Goal: Feedback & Contribution: Submit feedback/report problem

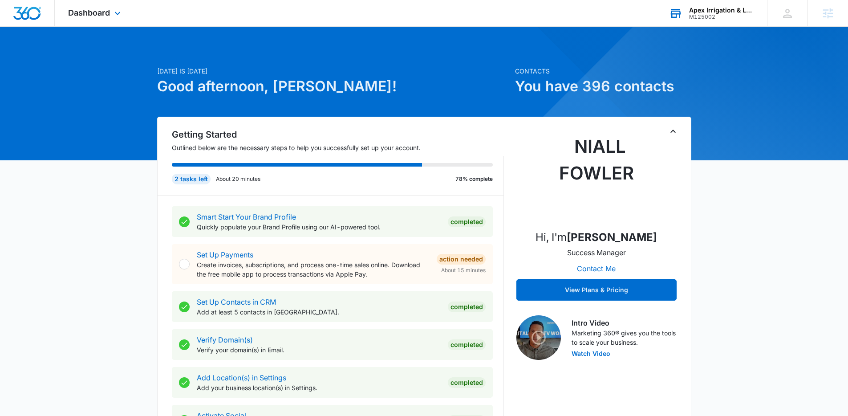
click at [693, 21] on div "Apex Irrigation & Landscape M125002 Your Accounts View All" at bounding box center [711, 13] width 111 height 26
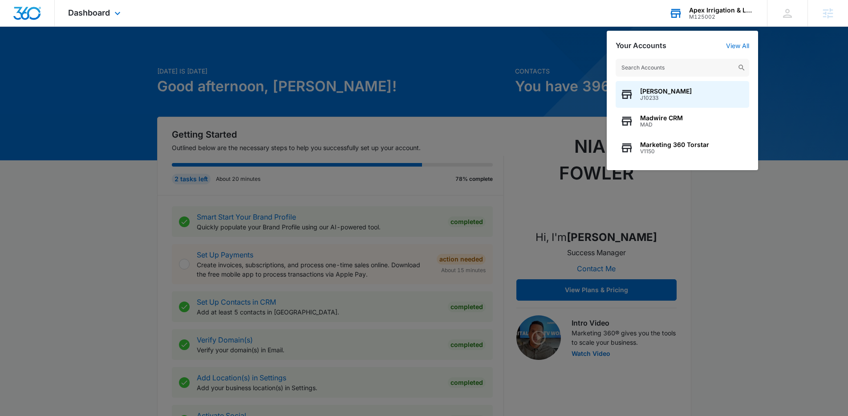
click at [671, 65] on input "text" at bounding box center [683, 68] width 134 height 18
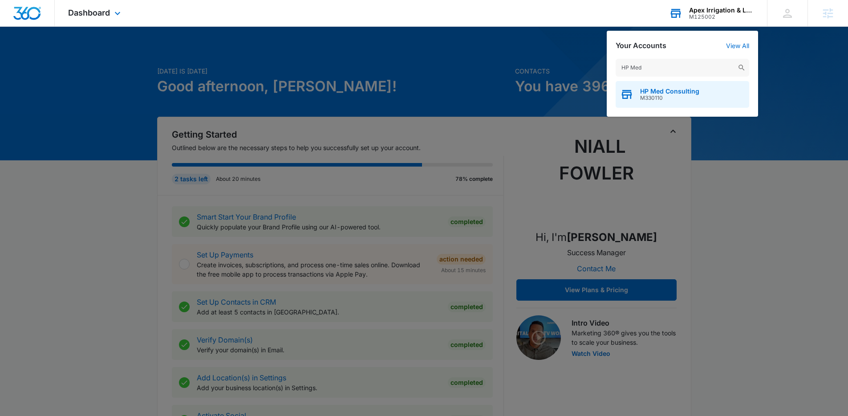
type input "HP Med"
click at [658, 83] on div "HP Med Consulting M330110" at bounding box center [683, 94] width 134 height 27
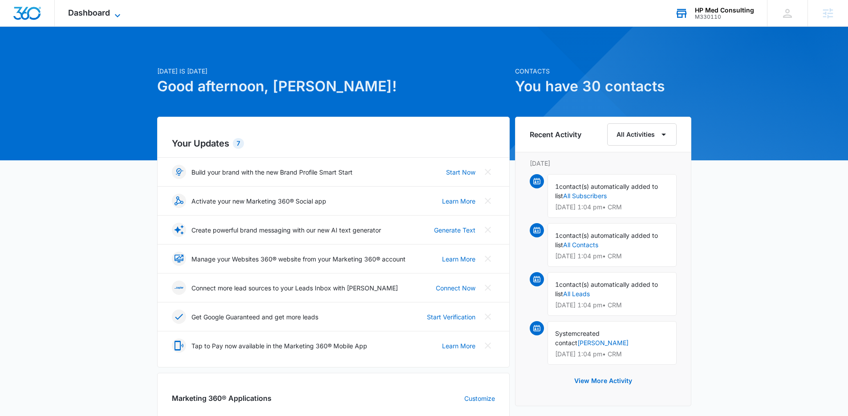
click at [95, 10] on span "Dashboard" at bounding box center [89, 12] width 42 height 9
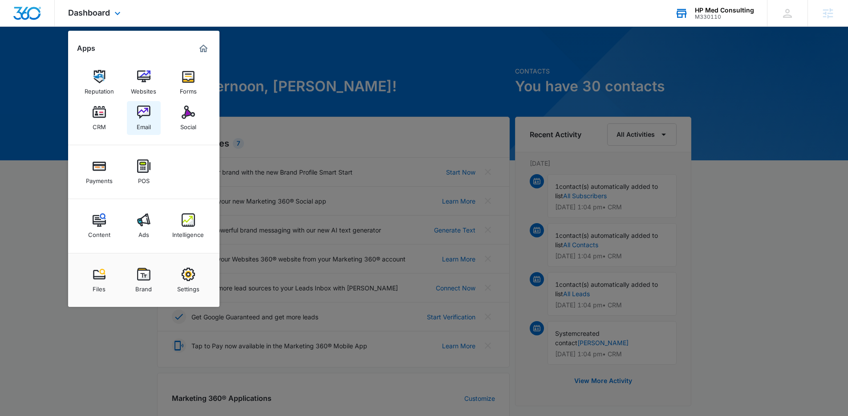
click at [141, 125] on div "Email" at bounding box center [144, 125] width 14 height 12
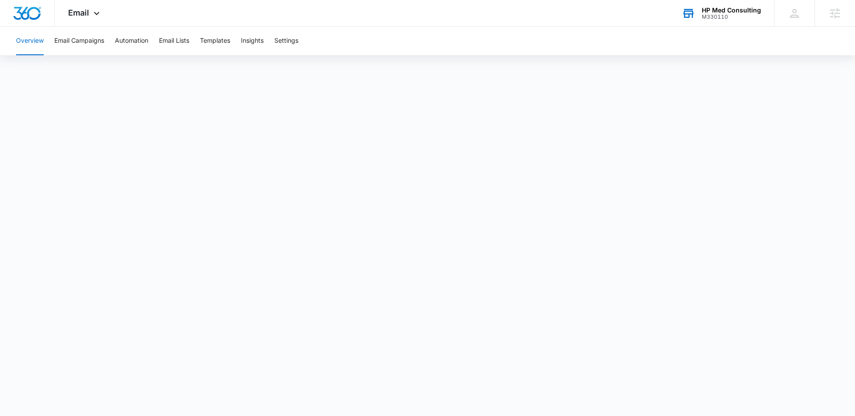
click at [724, 17] on div "M330110" at bounding box center [730, 17] width 59 height 6
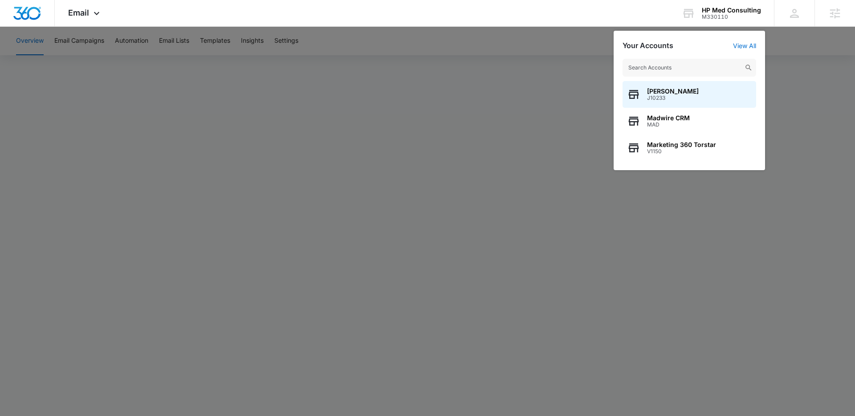
click at [656, 69] on input "text" at bounding box center [689, 68] width 134 height 18
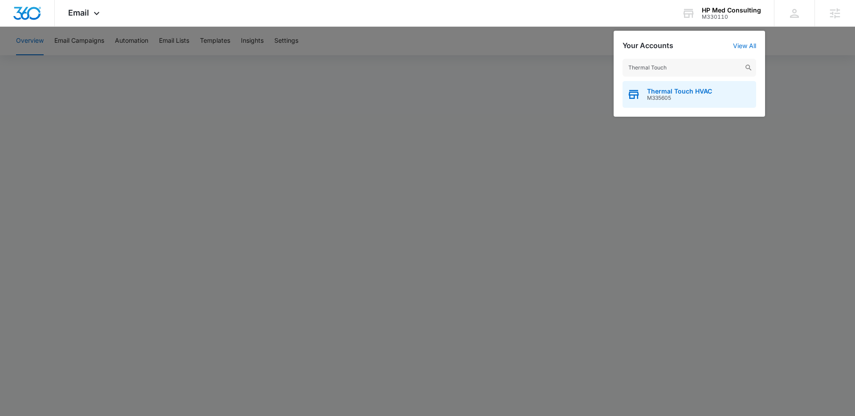
type input "Thermal Touch"
click at [672, 91] on span "Thermal Touch HVAC" at bounding box center [679, 91] width 65 height 7
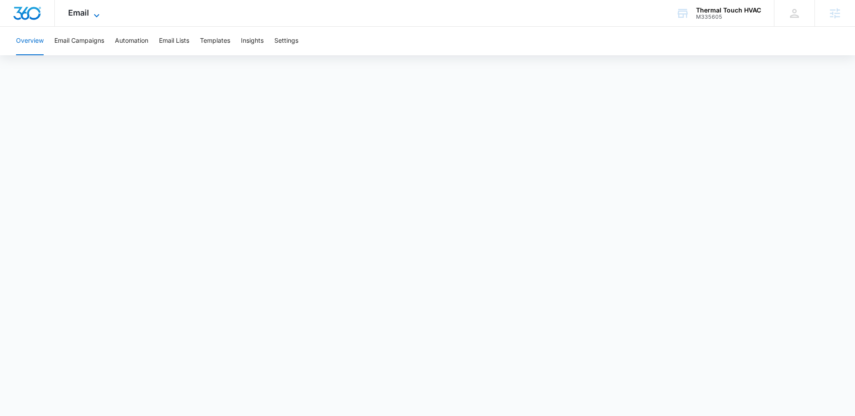
click at [83, 12] on span "Email" at bounding box center [78, 12] width 21 height 9
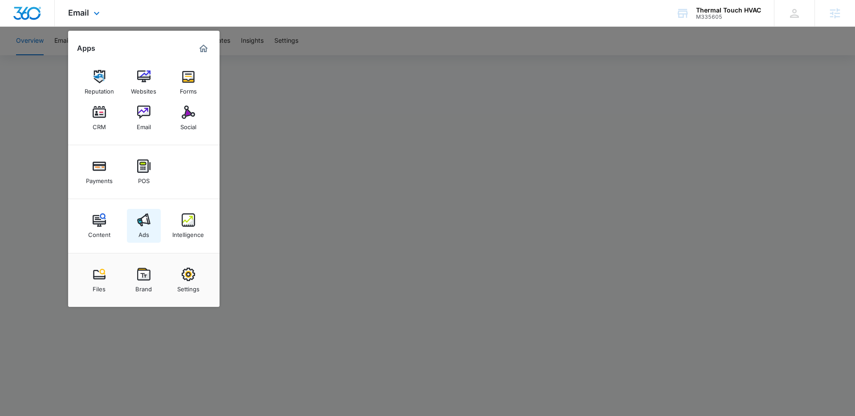
click at [141, 220] on img at bounding box center [143, 219] width 13 height 13
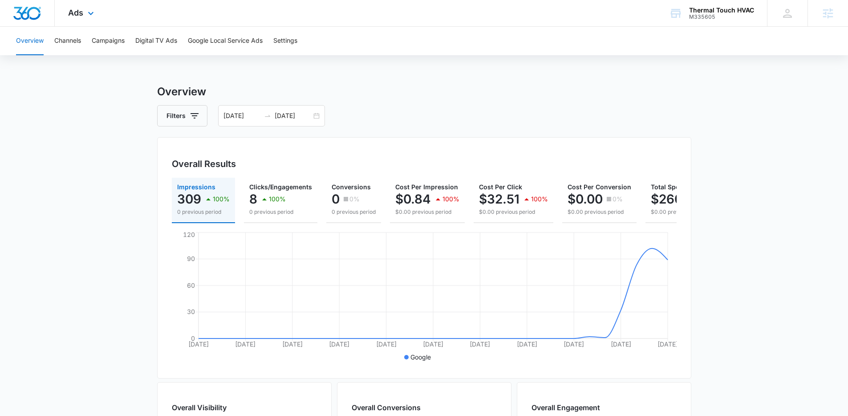
click at [84, 20] on div "Ads Apps Reputation Websites Forms CRM Email Social Payments POS Content Ads In…" at bounding box center [82, 13] width 55 height 26
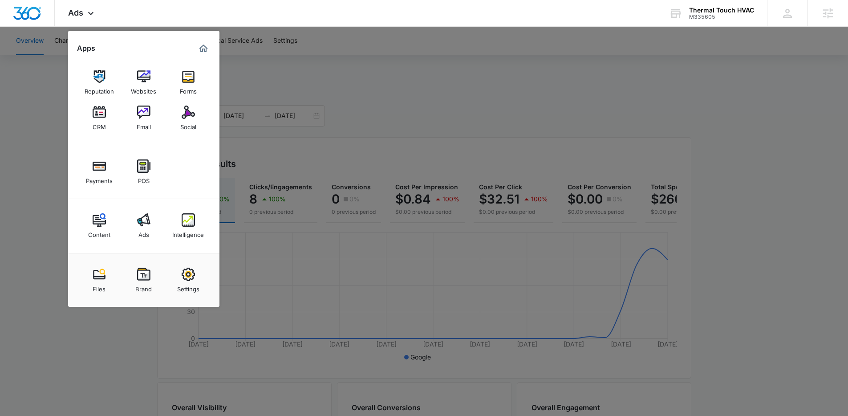
drag, startPoint x: 339, startPoint y: 121, endPoint x: 265, endPoint y: 27, distance: 119.2
click at [338, 121] on div at bounding box center [424, 208] width 848 height 416
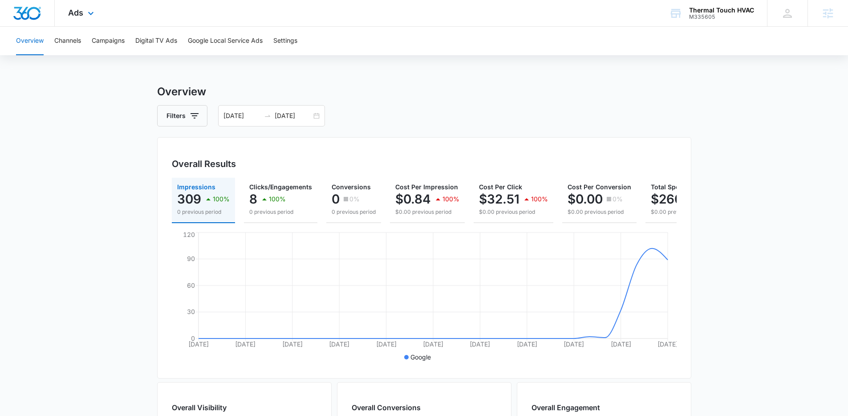
drag, startPoint x: 91, startPoint y: 128, endPoint x: 98, endPoint y: 7, distance: 121.7
click at [91, 128] on main "Overview Filters 08/03/2025 09/02/2025 Overall Results Impressions 309 100% 0 p…" at bounding box center [424, 403] width 848 height 639
click at [132, 162] on main "Overview Filters 08/03/2025 09/02/2025 Overall Results Impressions 309 100% 0 p…" at bounding box center [424, 403] width 848 height 639
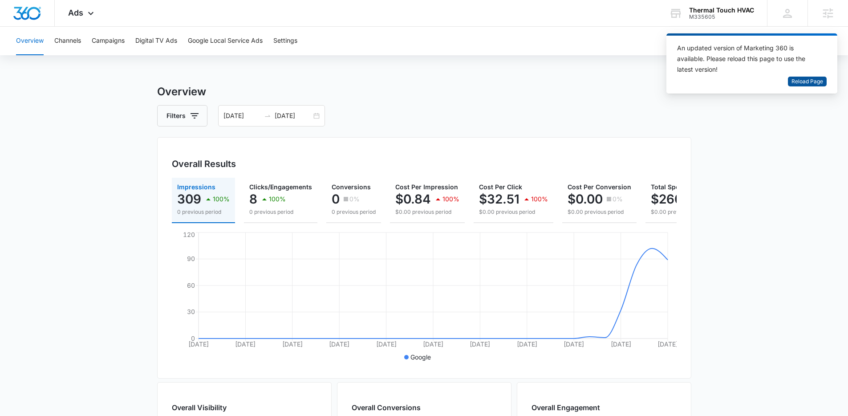
click at [808, 82] on span "Reload Page" at bounding box center [807, 81] width 32 height 8
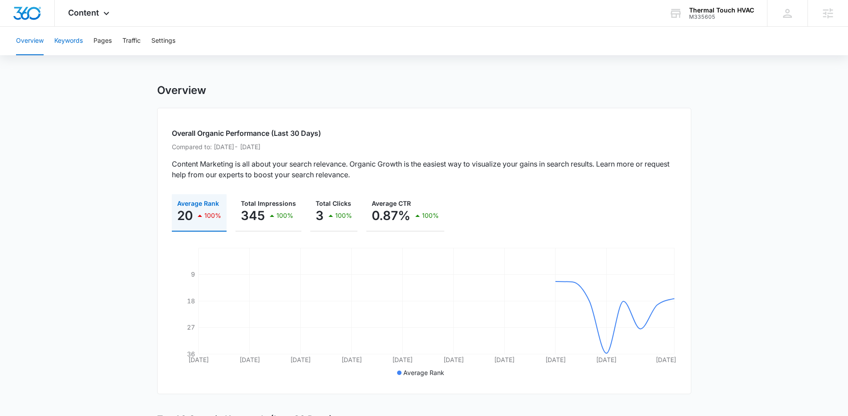
click at [61, 38] on button "Keywords" at bounding box center [68, 41] width 28 height 28
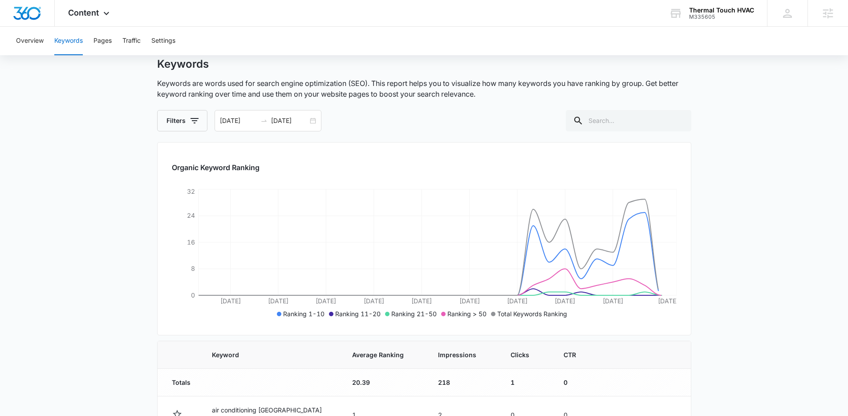
scroll to position [75, 0]
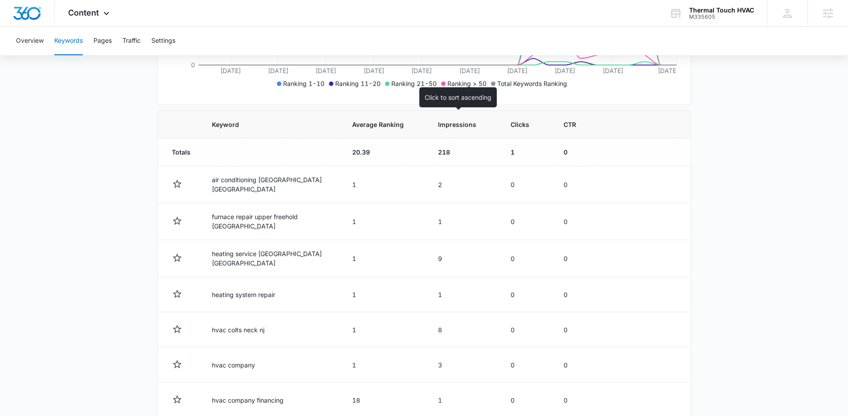
click at [446, 129] on th "Impressions" at bounding box center [463, 125] width 73 height 28
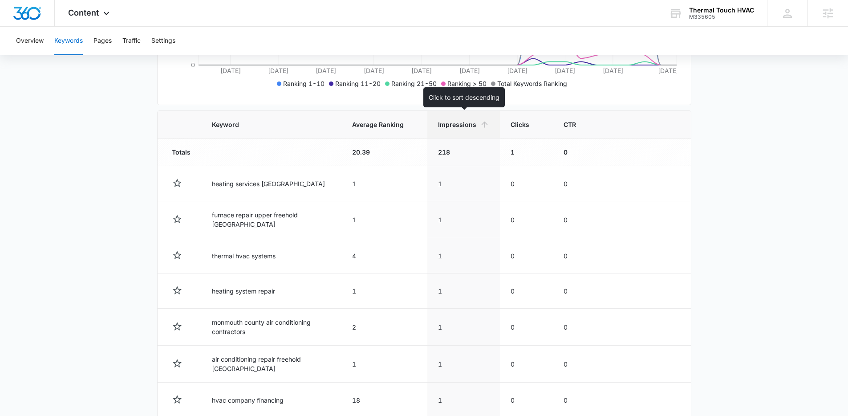
click at [446, 130] on th "Impressions" at bounding box center [463, 125] width 73 height 28
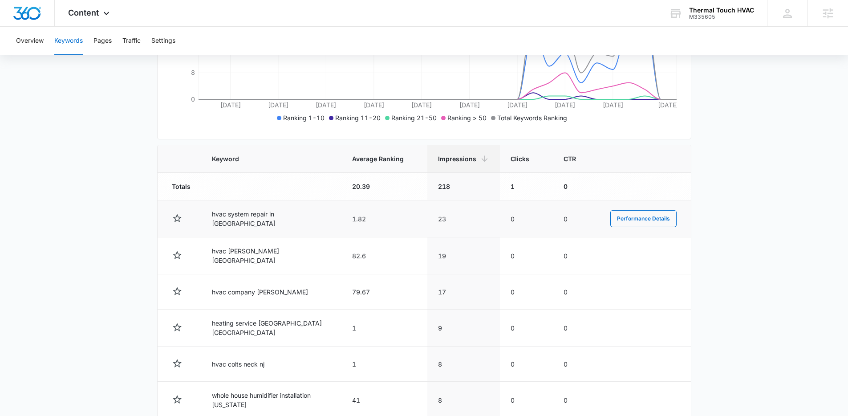
scroll to position [214, 0]
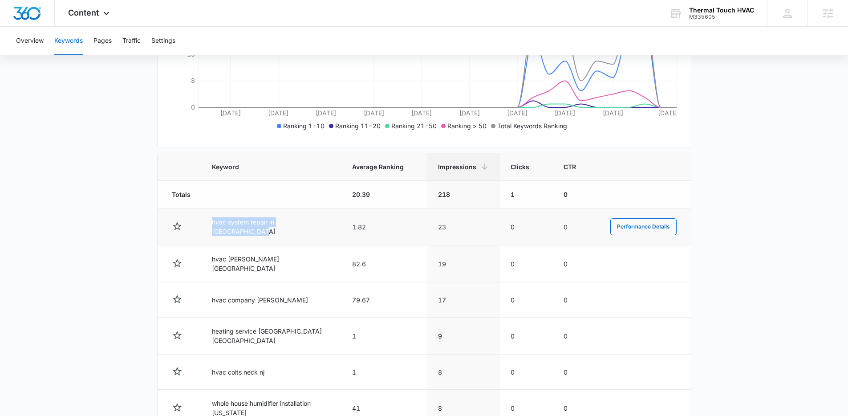
drag, startPoint x: 212, startPoint y: 226, endPoint x: 331, endPoint y: 226, distance: 119.3
click at [331, 226] on td "hvac system repair in [GEOGRAPHIC_DATA]" at bounding box center [271, 226] width 140 height 37
copy td "hvac system repair in monmouth county"
click at [333, 225] on td "hvac system repair in monmouth county" at bounding box center [271, 226] width 140 height 37
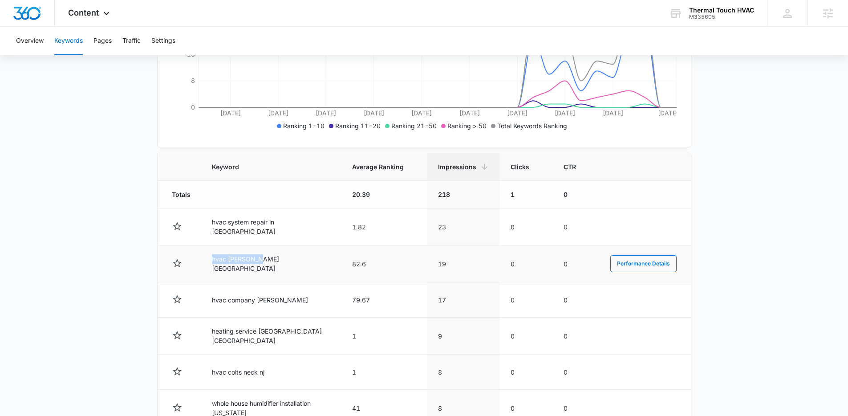
drag, startPoint x: 210, startPoint y: 262, endPoint x: 268, endPoint y: 263, distance: 57.9
click at [268, 263] on td "hvac howell nj" at bounding box center [271, 263] width 140 height 37
copy td "hvac howell nj"
click at [296, 298] on td "hvac company howell" at bounding box center [271, 299] width 140 height 35
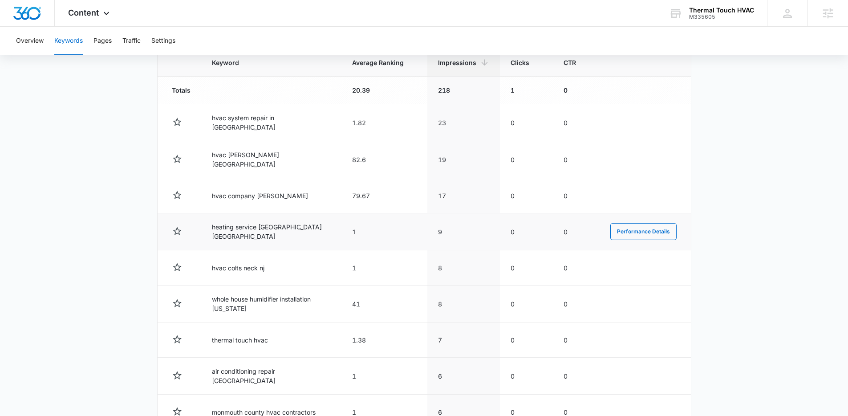
scroll to position [323, 0]
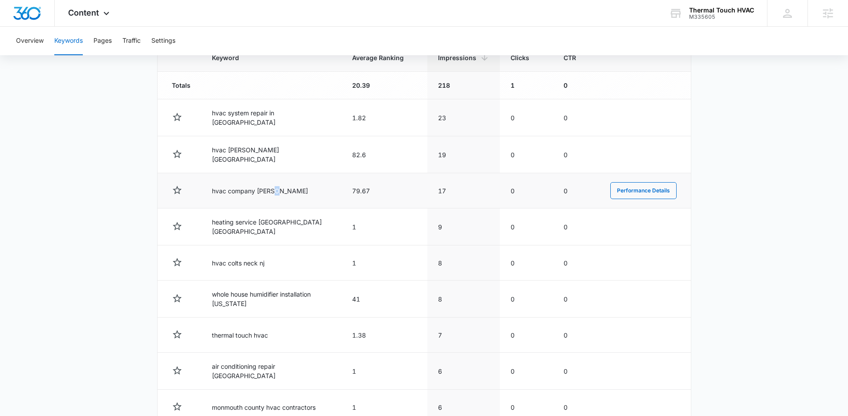
drag, startPoint x: 273, startPoint y: 190, endPoint x: 211, endPoint y: 192, distance: 61.9
click at [211, 192] on td "hvac company howell" at bounding box center [271, 190] width 140 height 35
click at [275, 192] on td "hvac company howell" at bounding box center [271, 190] width 140 height 35
drag, startPoint x: 278, startPoint y: 190, endPoint x: 206, endPoint y: 187, distance: 72.2
click at [206, 187] on td "hvac company howell" at bounding box center [271, 190] width 140 height 35
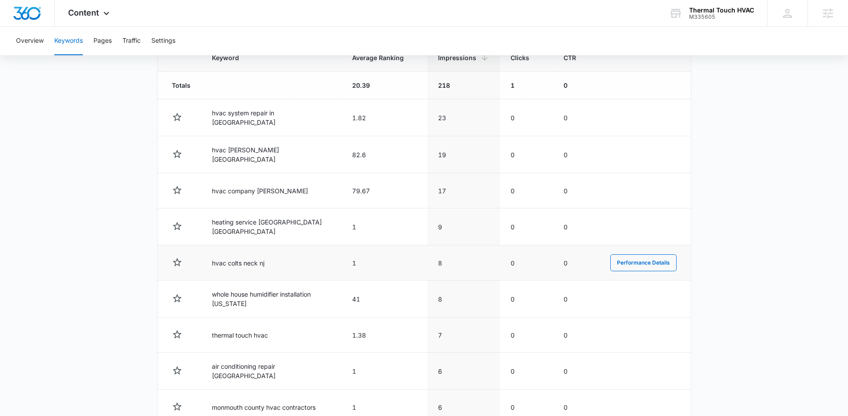
drag, startPoint x: 310, startPoint y: 277, endPoint x: 297, endPoint y: 270, distance: 14.4
click at [309, 280] on td "whole house humidifier installation new jersey" at bounding box center [271, 298] width 140 height 37
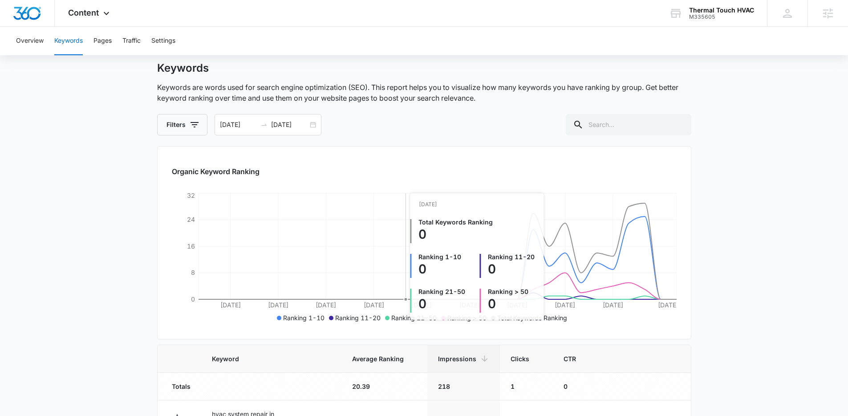
scroll to position [0, 0]
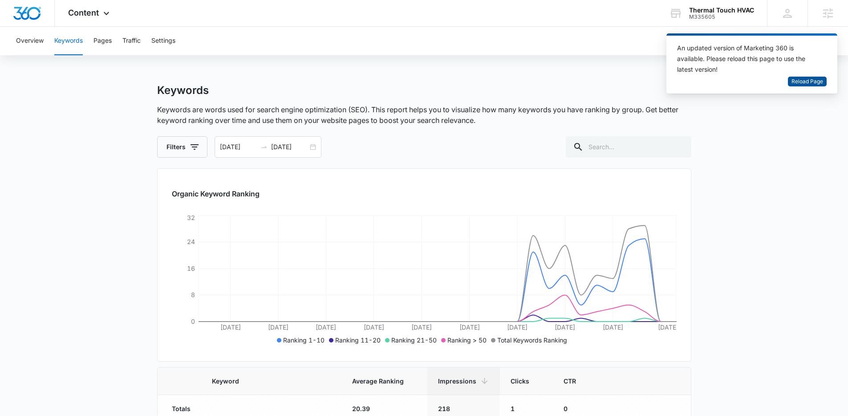
click at [802, 79] on span "Reload Page" at bounding box center [807, 81] width 32 height 8
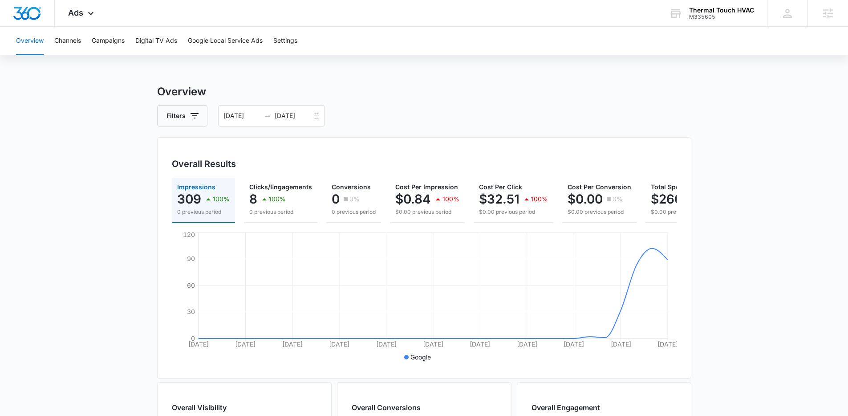
click at [123, 162] on main "Overview Filters 08/03/2025 09/02/2025 Overall Results Impressions 309 100% 0 p…" at bounding box center [424, 403] width 848 height 639
click at [94, 7] on div "Ads Apps Reputation Websites Forms CRM Email Social Payments POS Content Ads In…" at bounding box center [82, 13] width 55 height 26
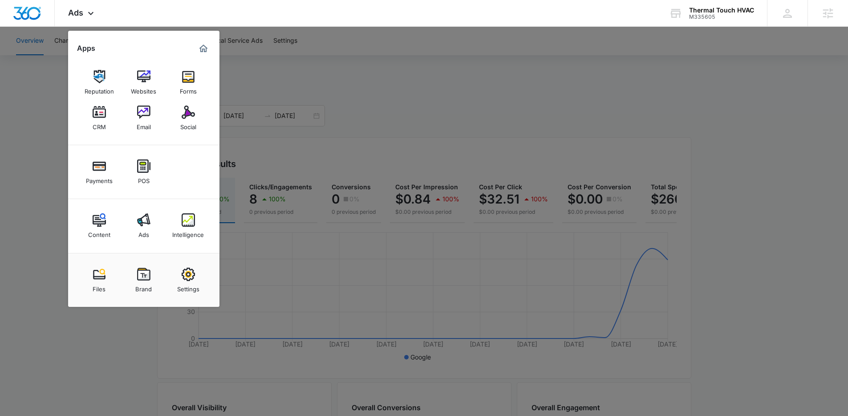
click at [321, 131] on div at bounding box center [424, 208] width 848 height 416
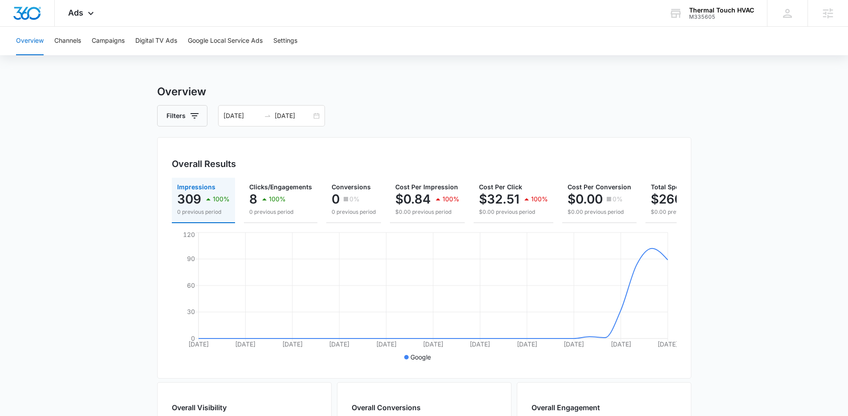
drag, startPoint x: 544, startPoint y: 141, endPoint x: 255, endPoint y: 139, distance: 289.8
click at [544, 141] on div "Overall Results Impressions 309 100% 0 previous period Clicks/Engagements 8 100…" at bounding box center [424, 257] width 534 height 241
click at [105, 63] on div "Overview Channels Campaigns Digital TV Ads Google Local Service Ads Settings Ov…" at bounding box center [424, 375] width 848 height 696
click at [371, 55] on div "Overview Channels Campaigns Digital TV Ads Google Local Service Ads Settings Ov…" at bounding box center [424, 375] width 848 height 696
click at [122, 118] on main "Overview Filters [DATE] [DATE] Overall Results Impressions 309 100% 0 previous …" at bounding box center [424, 403] width 848 height 639
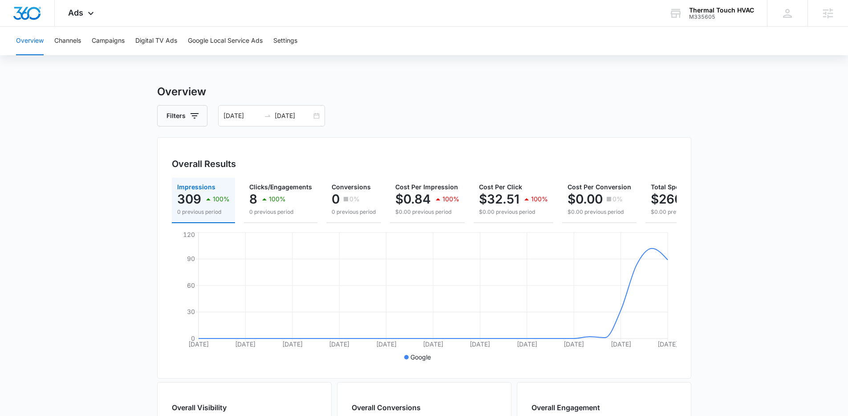
click at [106, 222] on main "Overview Filters [DATE] [DATE] Overall Results Impressions 309 100% 0 previous …" at bounding box center [424, 403] width 848 height 639
click at [102, 216] on main "Overview Filters [DATE] [DATE] Overall Results Impressions 309 100% 0 previous …" at bounding box center [424, 403] width 848 height 639
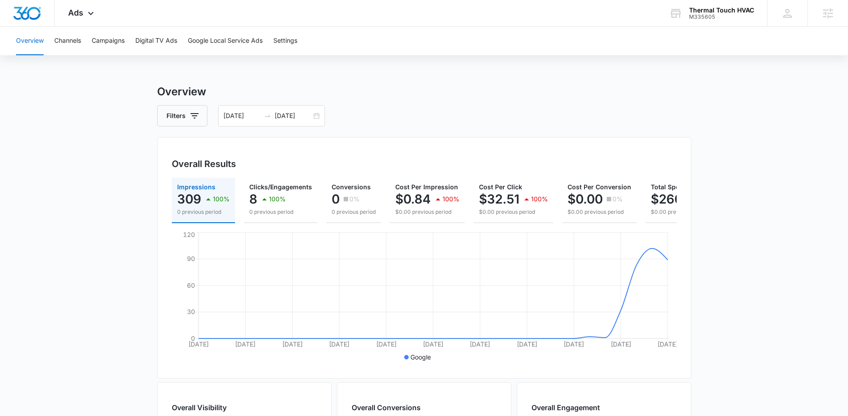
click at [104, 215] on main "Overview Filters [DATE] [DATE] Overall Results Impressions 309 100% 0 previous …" at bounding box center [424, 403] width 848 height 639
click at [127, 168] on main "Overview Filters 08/03/2025 09/02/2025 Overall Results Impressions 309 100% 0 p…" at bounding box center [424, 403] width 848 height 639
click at [127, 163] on main "Overview Filters 08/03/2025 09/02/2025 Overall Results Impressions 309 100% 0 p…" at bounding box center [424, 403] width 848 height 639
click at [114, 144] on main "Overview Filters 08/03/2025 09/02/2025 Overall Results Impressions 309 100% 0 p…" at bounding box center [424, 403] width 848 height 639
click at [264, 78] on div "Overview Channels Campaigns Digital TV Ads Google Local Service Ads Settings Ov…" at bounding box center [424, 375] width 848 height 696
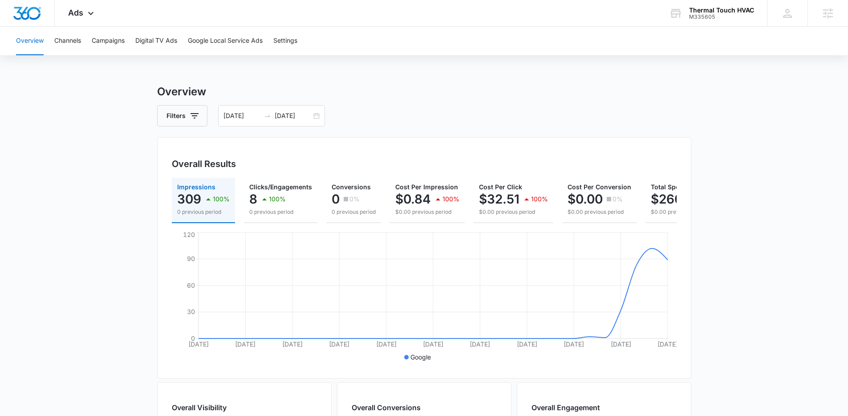
click at [264, 78] on div "Overview Channels Campaigns Digital TV Ads Google Local Service Ads Settings Ov…" at bounding box center [424, 375] width 848 height 696
click at [110, 102] on main "Overview Filters 08/03/2025 09/02/2025 Overall Results Impressions 309 100% 0 p…" at bounding box center [424, 403] width 848 height 639
click at [394, 89] on h3 "Overview" at bounding box center [424, 92] width 534 height 16
click at [157, 198] on div "Overall Results Impressions 309 100% 0 previous period Clicks/Engagements 8 100…" at bounding box center [424, 257] width 534 height 241
drag, startPoint x: 384, startPoint y: 91, endPoint x: 371, endPoint y: 92, distance: 12.9
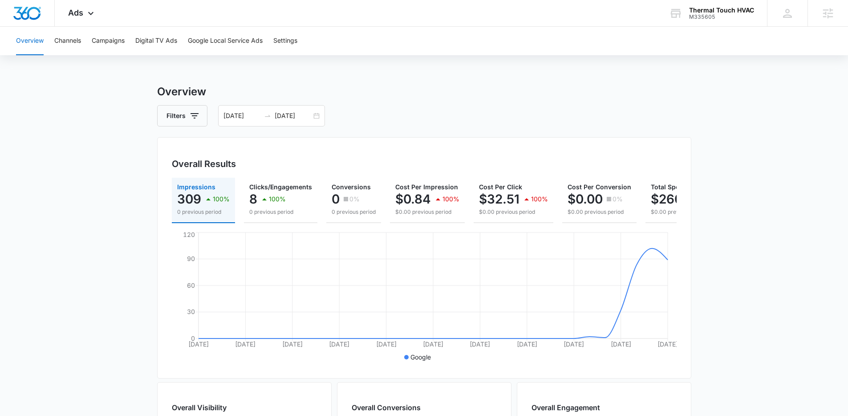
click at [384, 91] on h3 "Overview" at bounding box center [424, 92] width 534 height 16
click at [453, 103] on div "Overview Filters 08/03/2025 09/02/2025 Overall Results Impressions 309 100% 0 p…" at bounding box center [424, 403] width 534 height 639
click at [452, 103] on div "Overview Filters 08/03/2025 09/02/2025 Overall Results Impressions 309 100% 0 p…" at bounding box center [424, 403] width 534 height 639
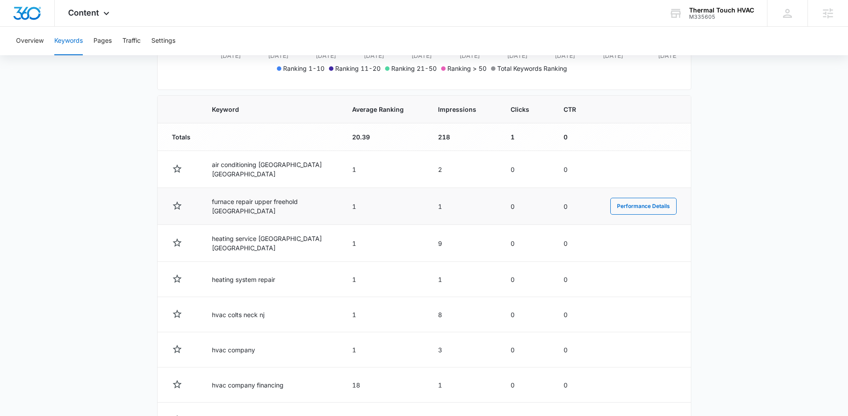
scroll to position [273, 0]
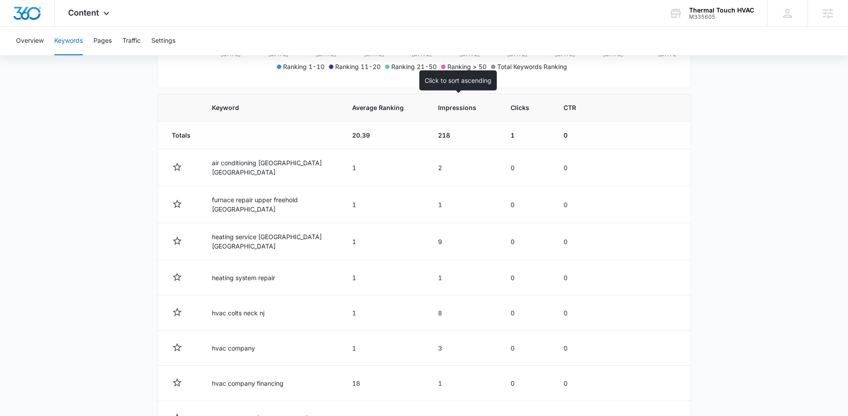
click at [442, 107] on span "Impressions" at bounding box center [457, 107] width 38 height 9
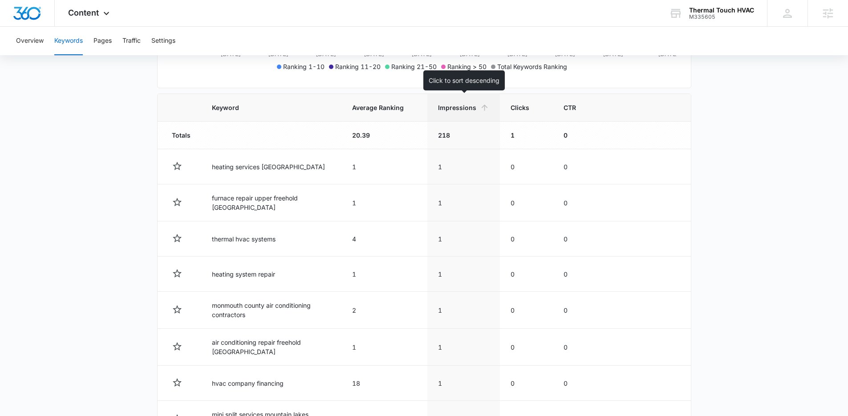
click at [459, 102] on th "Impressions" at bounding box center [463, 108] width 73 height 28
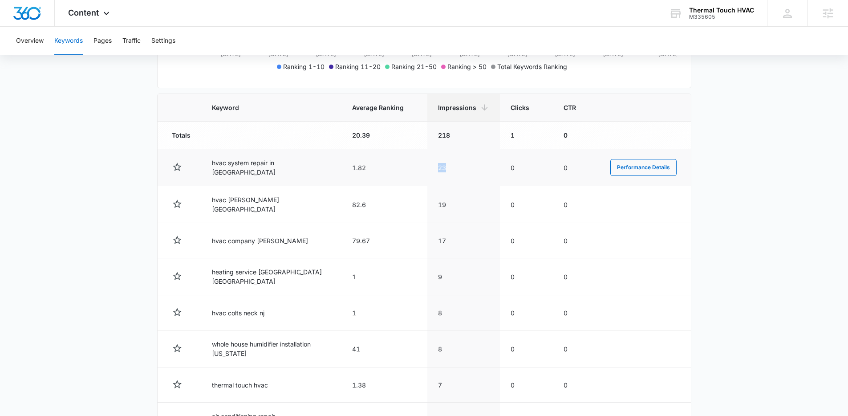
drag, startPoint x: 462, startPoint y: 168, endPoint x: 409, endPoint y: 169, distance: 53.0
click at [409, 169] on tr "hvac system repair in [GEOGRAPHIC_DATA] 1.82 23 0 0 Performance Details" at bounding box center [424, 167] width 533 height 37
click at [460, 166] on td "23" at bounding box center [463, 167] width 73 height 37
drag, startPoint x: 201, startPoint y: 168, endPoint x: 325, endPoint y: 170, distance: 124.2
click at [325, 170] on td "hvac system repair in monmouth county" at bounding box center [271, 167] width 140 height 37
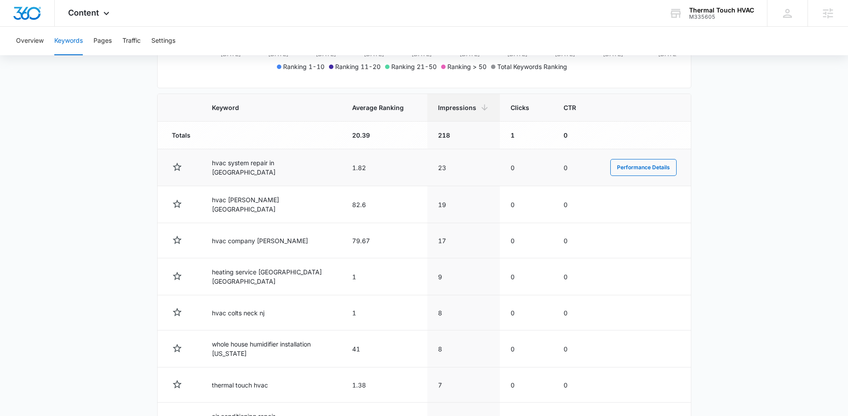
drag, startPoint x: 325, startPoint y: 170, endPoint x: 365, endPoint y: 169, distance: 39.6
click at [325, 170] on td "hvac system repair in monmouth county" at bounding box center [271, 167] width 140 height 37
drag, startPoint x: 357, startPoint y: 167, endPoint x: 367, endPoint y: 168, distance: 10.3
click at [367, 168] on td "1.82" at bounding box center [384, 167] width 86 height 37
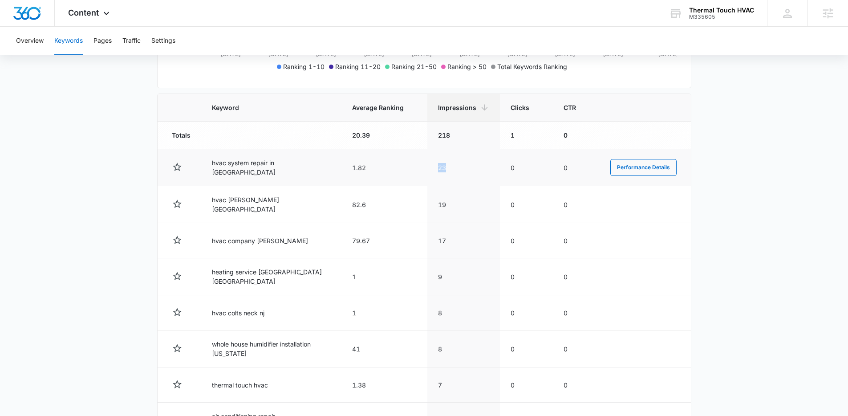
drag, startPoint x: 437, startPoint y: 162, endPoint x: 426, endPoint y: 163, distance: 10.3
click at [425, 163] on tr "hvac system repair in monmouth county 1.82 23 0 0 Performance Details" at bounding box center [424, 167] width 533 height 37
click at [464, 172] on td "23" at bounding box center [463, 167] width 73 height 37
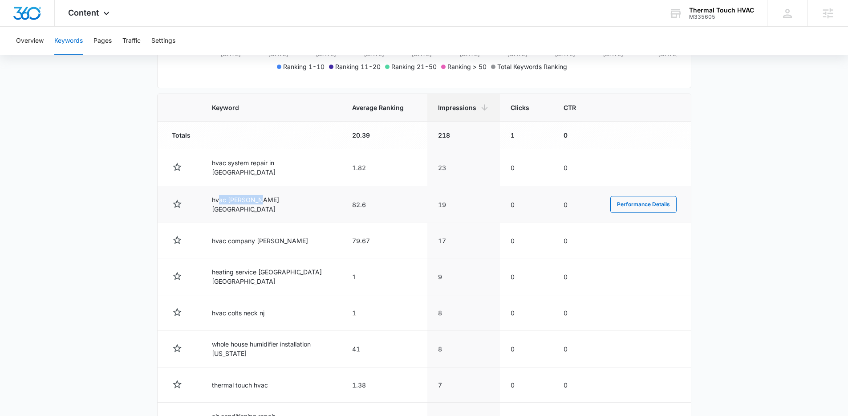
drag, startPoint x: 218, startPoint y: 198, endPoint x: 286, endPoint y: 207, distance: 68.2
click at [286, 207] on td "hvac howell nj" at bounding box center [271, 204] width 140 height 37
drag, startPoint x: 286, startPoint y: 207, endPoint x: 231, endPoint y: 200, distance: 55.1
click at [284, 206] on td "hvac howell nj" at bounding box center [271, 204] width 140 height 37
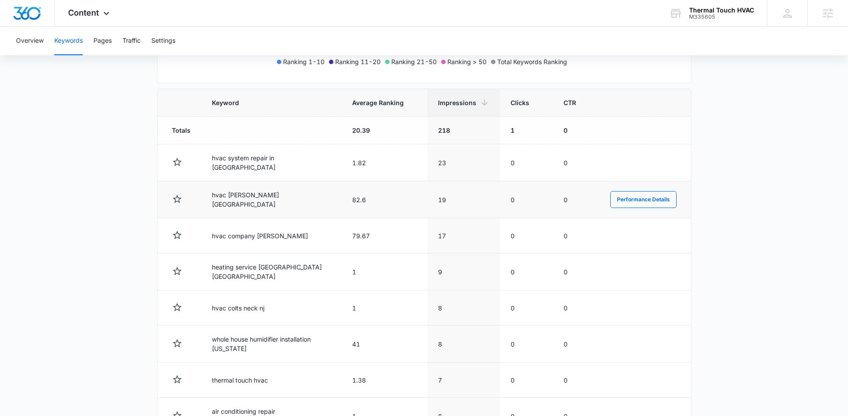
scroll to position [285, 0]
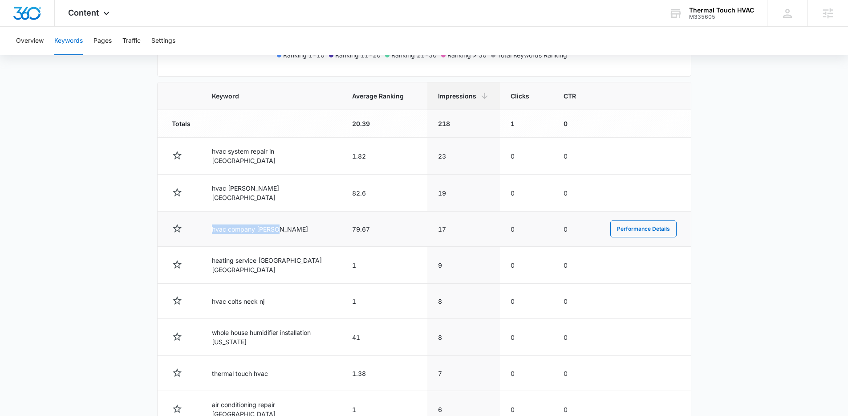
drag, startPoint x: 210, startPoint y: 222, endPoint x: 278, endPoint y: 232, distance: 68.9
click at [278, 232] on td "hvac company howell" at bounding box center [271, 228] width 140 height 35
drag, startPoint x: 278, startPoint y: 232, endPoint x: 349, endPoint y: 219, distance: 72.1
click at [279, 232] on td "hvac company howell" at bounding box center [271, 228] width 140 height 35
drag, startPoint x: 353, startPoint y: 182, endPoint x: 379, endPoint y: 228, distance: 53.1
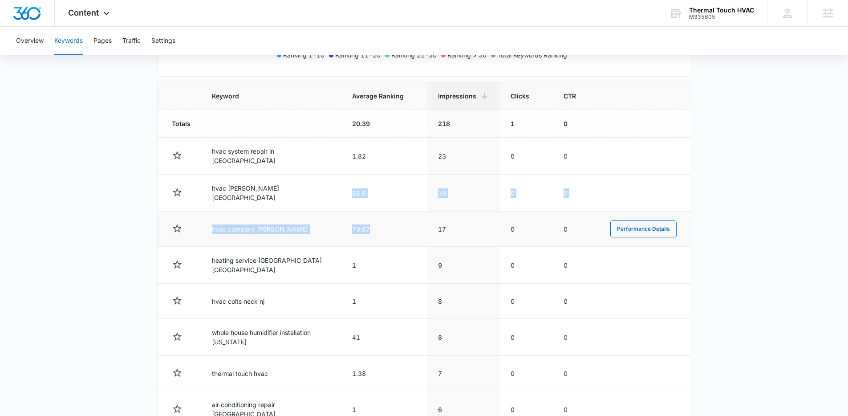
click at [379, 228] on tbody "Totals 20.39 218 1 0 hvac system repair in monmouth county 1.82 23 0 0 Performa…" at bounding box center [424, 304] width 533 height 388
click at [379, 228] on td "79.67" at bounding box center [384, 228] width 86 height 35
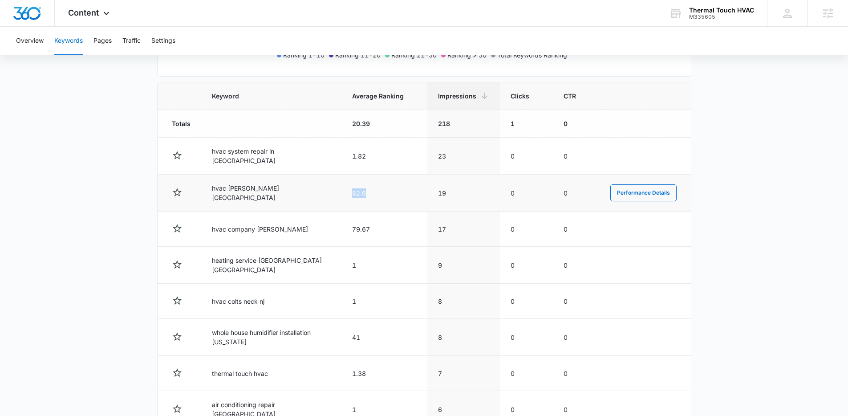
drag, startPoint x: 371, startPoint y: 191, endPoint x: 344, endPoint y: 188, distance: 26.4
click at [344, 188] on td "82.6" at bounding box center [384, 192] width 86 height 37
click at [347, 188] on td "82.6" at bounding box center [384, 192] width 86 height 37
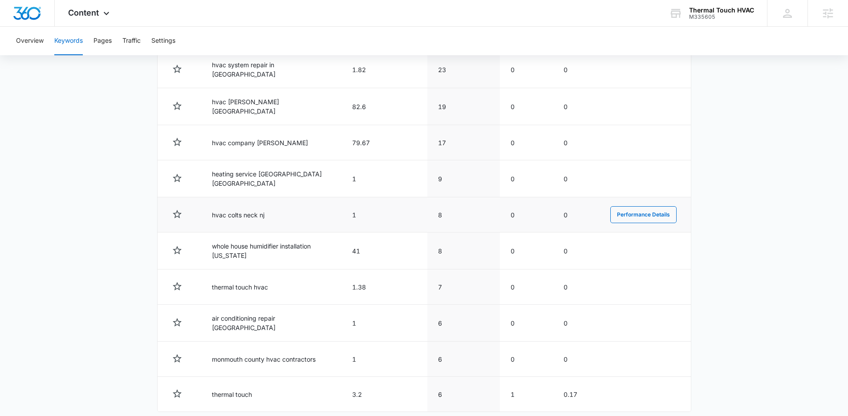
scroll to position [409, 0]
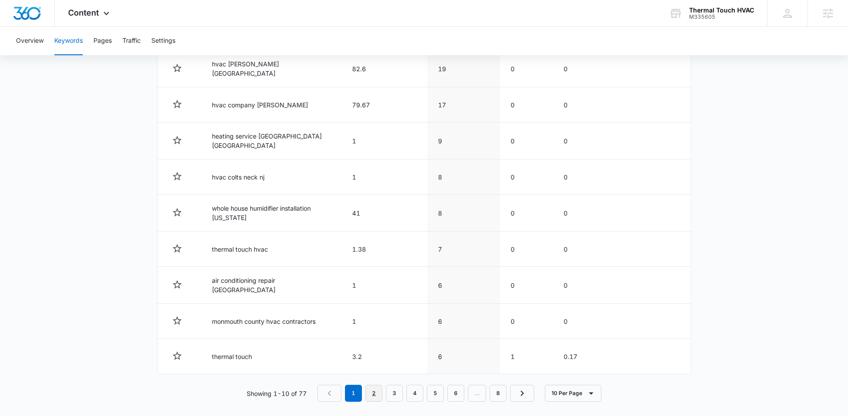
click at [372, 385] on link "2" at bounding box center [373, 393] width 17 height 17
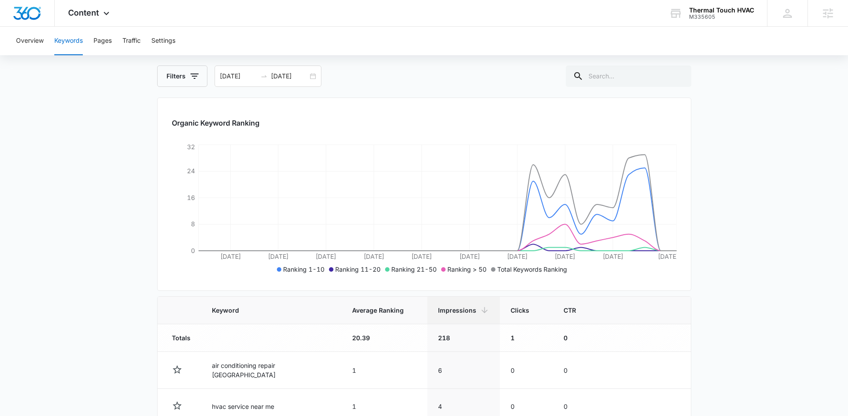
scroll to position [0, 0]
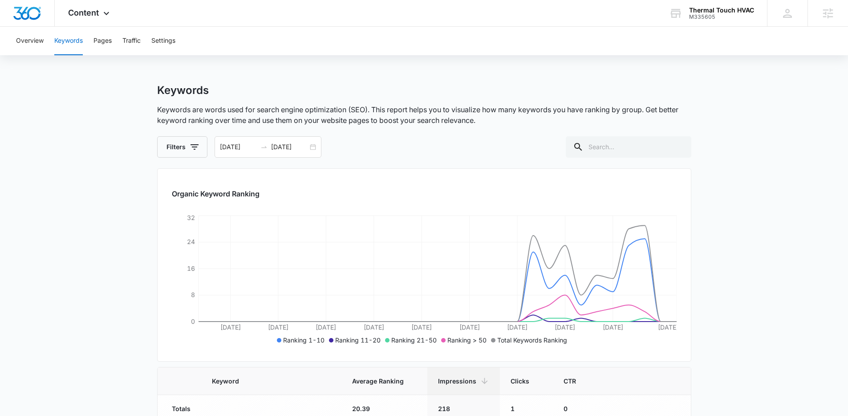
click at [309, 145] on div "08/03/2025 09/02/2025" at bounding box center [268, 146] width 107 height 21
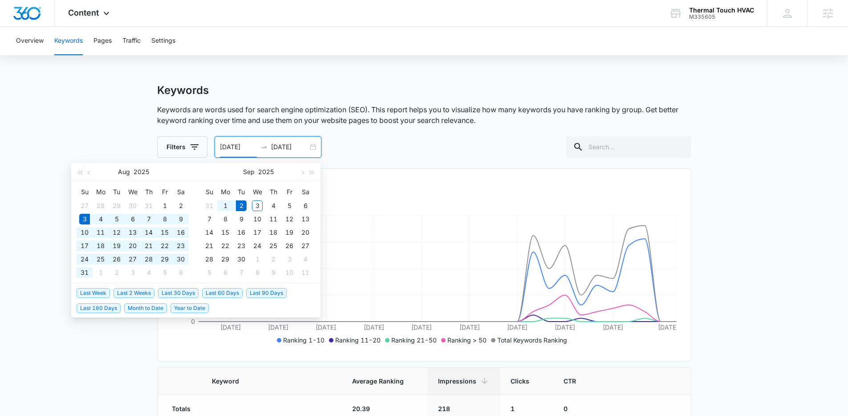
type input "[DATE]"
click at [245, 204] on div "2" at bounding box center [241, 205] width 11 height 11
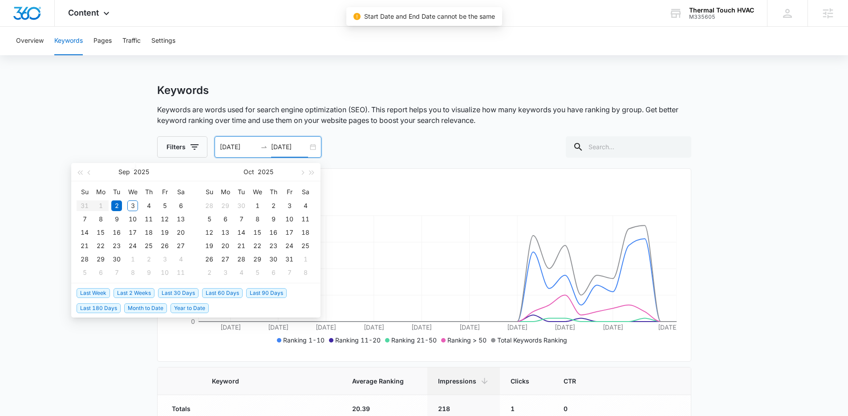
type input "[DATE]"
click at [117, 201] on div "2" at bounding box center [116, 205] width 11 height 11
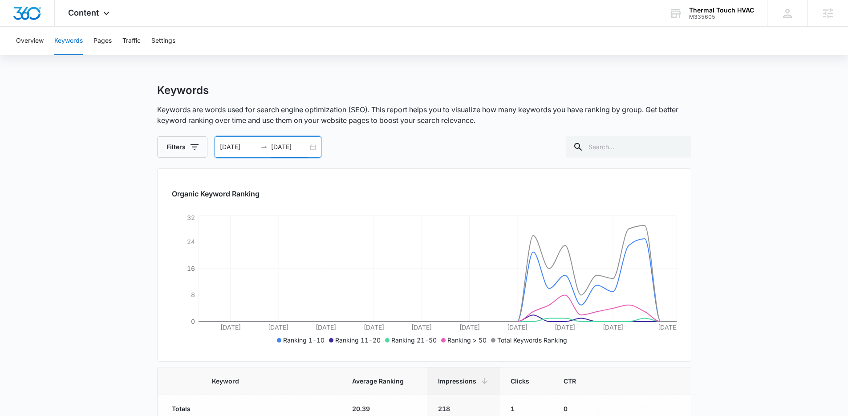
click at [310, 149] on div "09/02/2025 09/02/2025" at bounding box center [268, 146] width 107 height 21
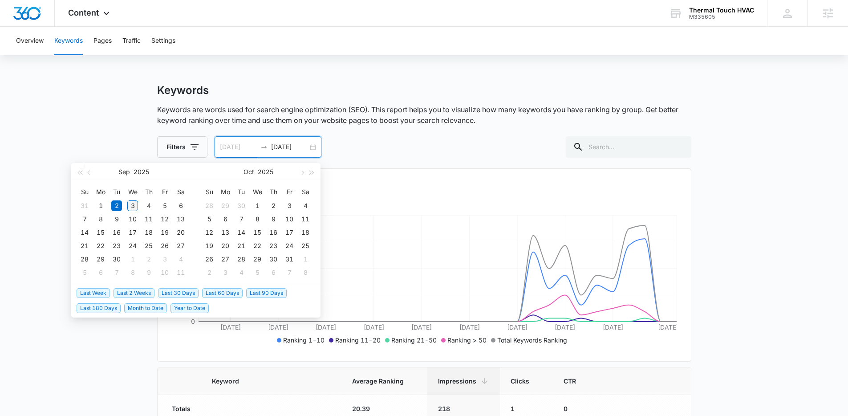
type input "[DATE]"
click at [133, 207] on div "3" at bounding box center [132, 205] width 11 height 11
type input "09/13/2025"
type input "10/05/2025"
type input "[DATE]"
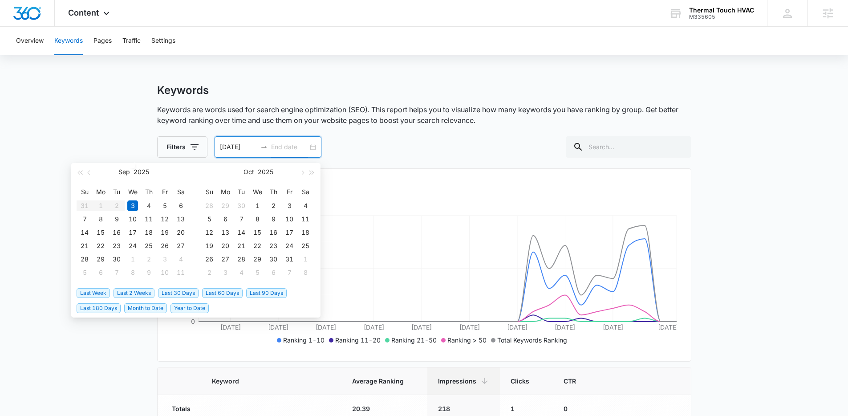
click at [113, 206] on table "Su Mo Tu We Th Fr Sa 31 1 2 3 4 5 6 7 8 9 10 11 12 13 14 15 16 17 18 19 20 21 2…" at bounding box center [133, 232] width 112 height 94
click at [115, 206] on table "Su Mo Tu We Th Fr Sa 31 1 2 3 4 5 6 7 8 9 10 11 12 13 14 15 16 17 18 19 20 21 2…" at bounding box center [133, 232] width 112 height 94
type input "[DATE]"
click at [123, 206] on table "Su Mo Tu We Th Fr Sa 31 1 2 3 4 5 6 7 8 9 10 11 12 13 14 15 16 17 18 19 20 21 2…" at bounding box center [133, 232] width 112 height 94
type input "[DATE]"
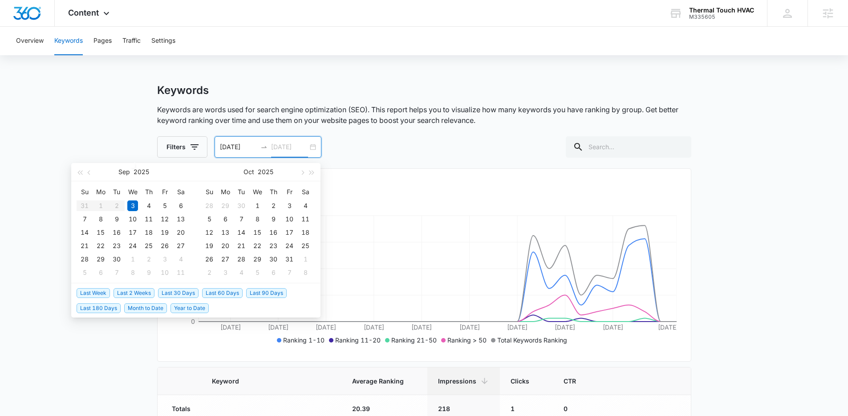
click at [128, 206] on div "3" at bounding box center [132, 205] width 11 height 11
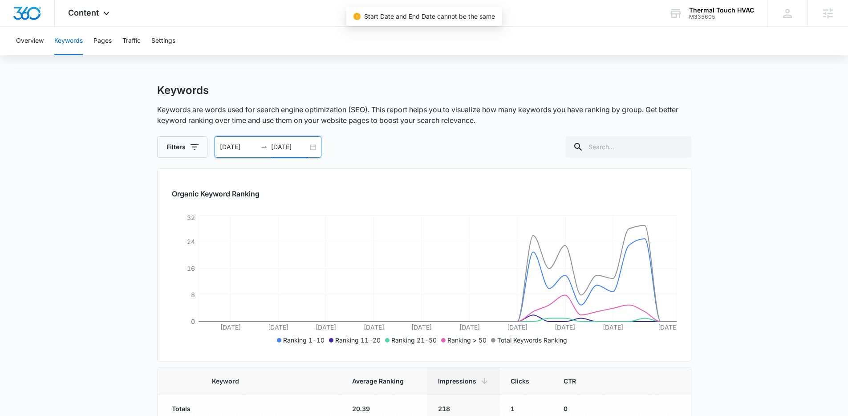
click at [311, 146] on div "09/03/2025 09/03/2025" at bounding box center [268, 146] width 107 height 21
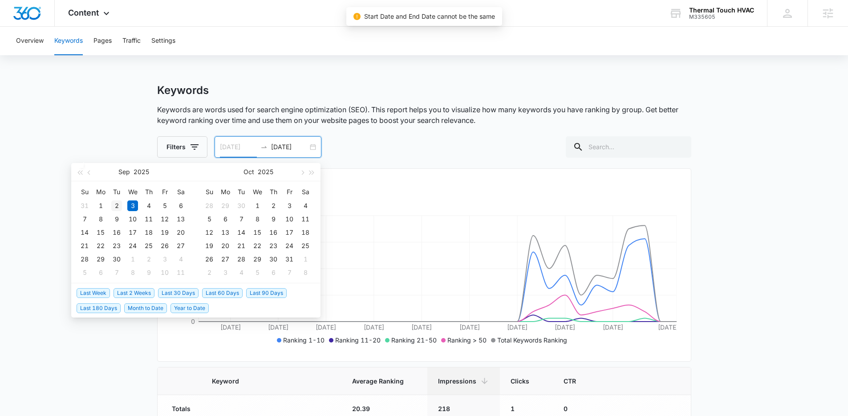
type input "[DATE]"
click at [118, 203] on div "2" at bounding box center [116, 205] width 11 height 11
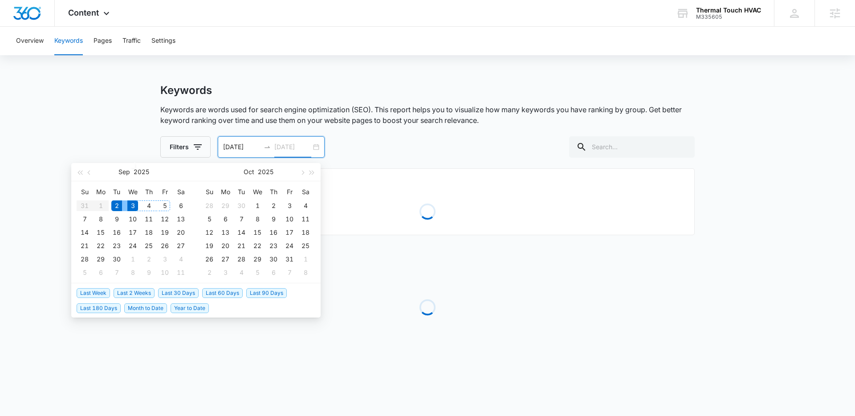
type input "[DATE]"
click at [130, 205] on div "3" at bounding box center [132, 205] width 11 height 11
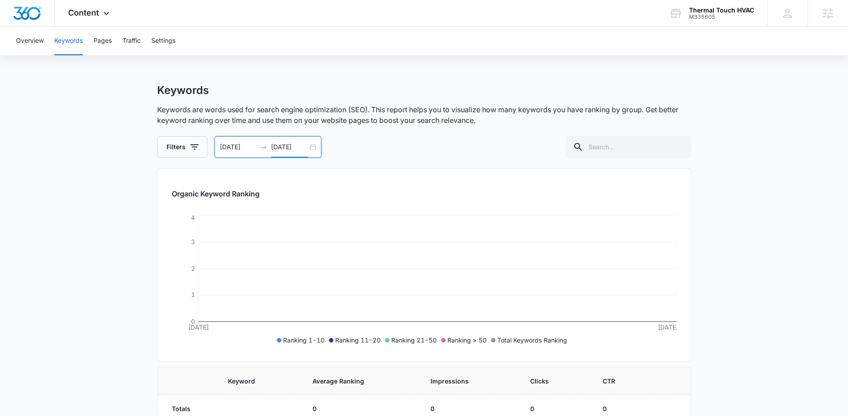
click at [314, 147] on div "09/02/2025 09/03/2025" at bounding box center [268, 146] width 107 height 21
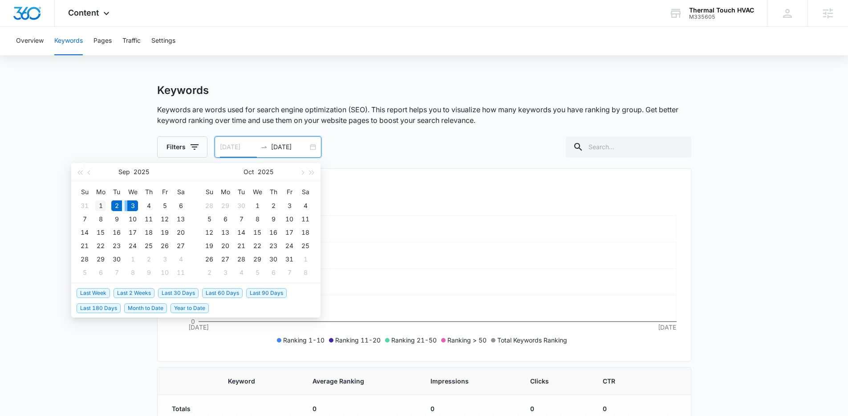
type input "09/01/2025"
click at [101, 206] on div "1" at bounding box center [100, 205] width 11 height 11
type input "[DATE]"
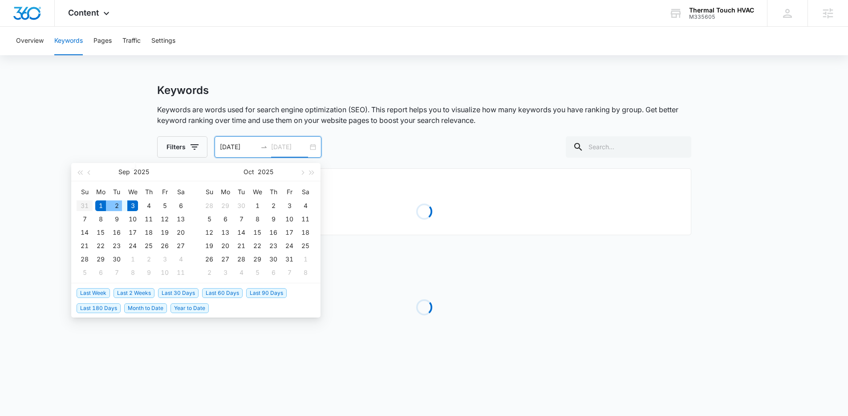
click at [115, 207] on div "2" at bounding box center [116, 205] width 11 height 11
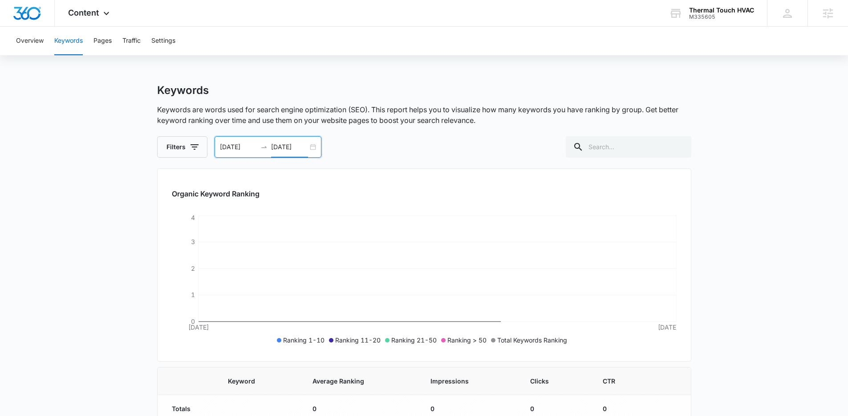
click at [377, 144] on div "Filters 09/01/2025 09/02/2025 Sep 2025 Su Mo Tu We Th Fr Sa 31 1 2 3 4 5 6 7 8 …" at bounding box center [424, 146] width 534 height 21
click at [458, 154] on div "Filters 09/01/2025 09/02/2025 Sep 2025 Su Mo Tu We Th Fr Sa 31 1 2 3 4 5 6 7 8 …" at bounding box center [424, 146] width 534 height 21
click at [315, 148] on div "09/01/2025 09/02/2025" at bounding box center [268, 146] width 107 height 21
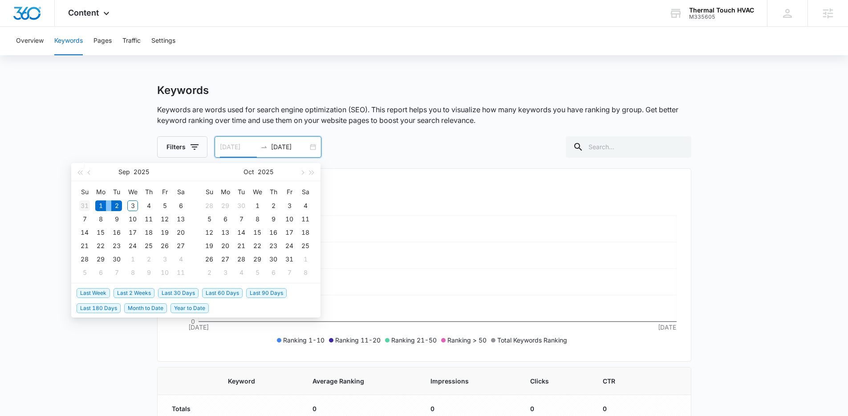
click at [85, 207] on div "31" at bounding box center [84, 205] width 11 height 11
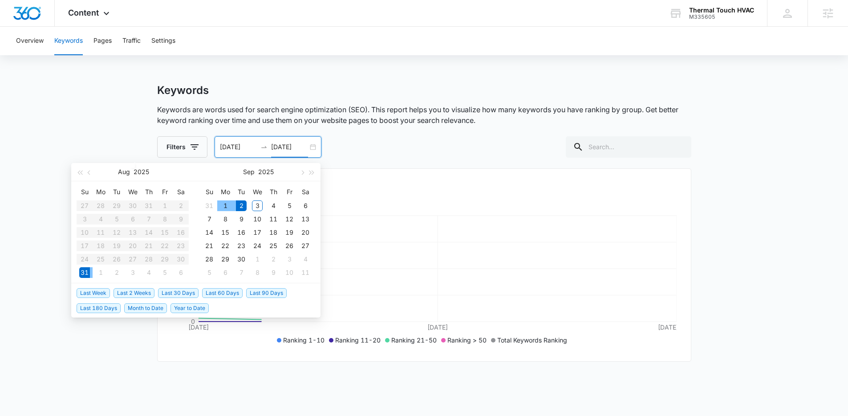
click at [398, 146] on div "Filters 08/31/2025 09/02/2025 Aug 2025 Su Mo Tu We Th Fr Sa 27 28 29 30 31 1 2 …" at bounding box center [424, 146] width 534 height 21
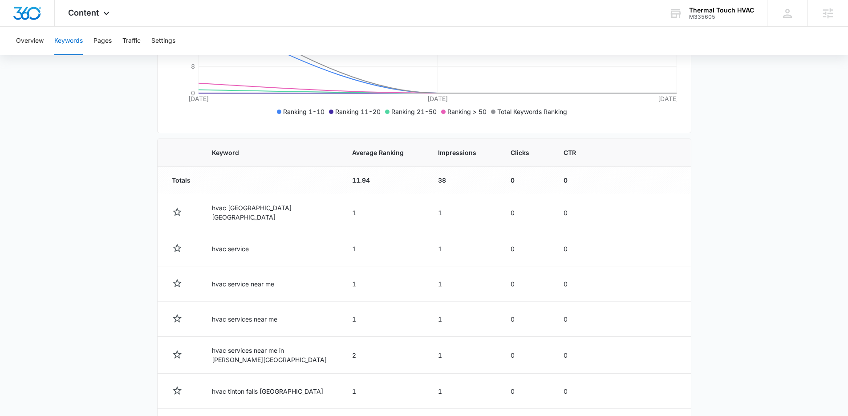
scroll to position [217, 0]
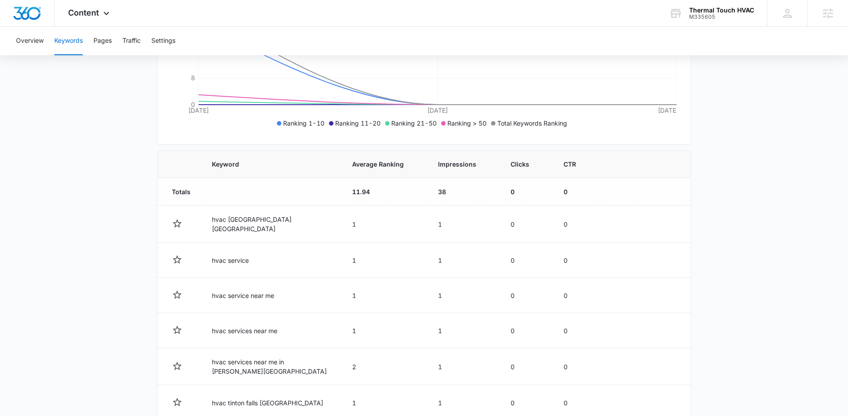
click at [779, 178] on main "Keywords Keywords are words used for search engine optimization (SEO). This rep…" at bounding box center [424, 241] width 848 height 748
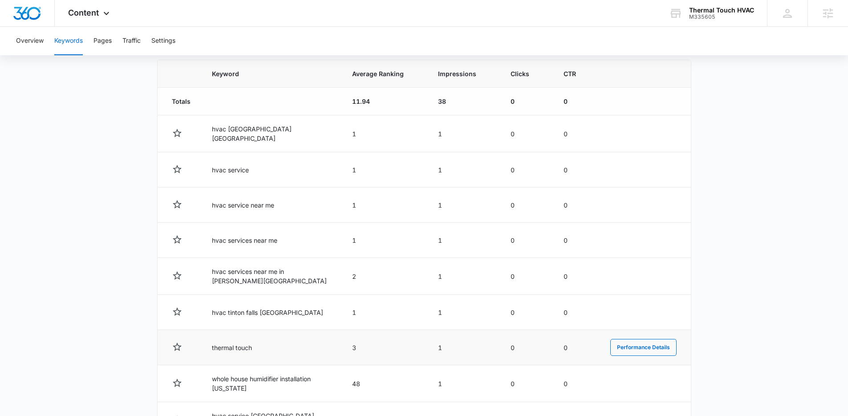
scroll to position [309, 0]
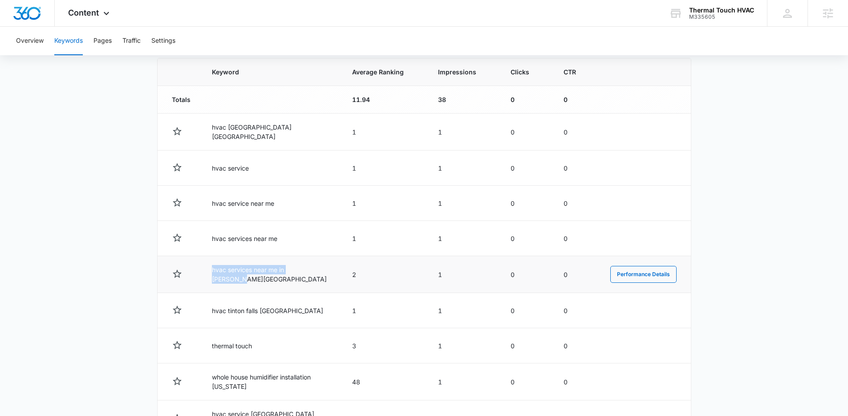
drag, startPoint x: 197, startPoint y: 268, endPoint x: 322, endPoint y: 273, distance: 125.2
click at [322, 273] on tr "hvac services near me in howell nj 2 1 0 0 Performance Details" at bounding box center [424, 274] width 533 height 37
click at [322, 273] on td "hvac services near me in howell nj" at bounding box center [271, 274] width 140 height 37
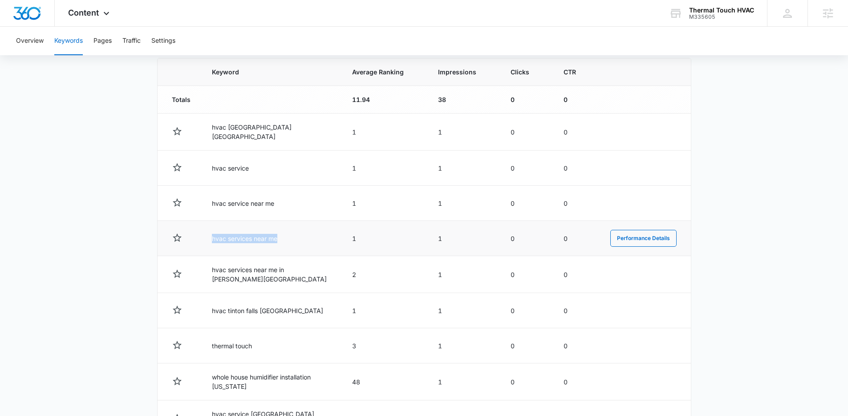
drag, startPoint x: 198, startPoint y: 235, endPoint x: 285, endPoint y: 236, distance: 87.2
click at [285, 236] on tr "hvac services near me 1 1 0 0 Performance Details" at bounding box center [424, 238] width 533 height 35
click at [285, 236] on td "hvac services near me" at bounding box center [271, 238] width 140 height 35
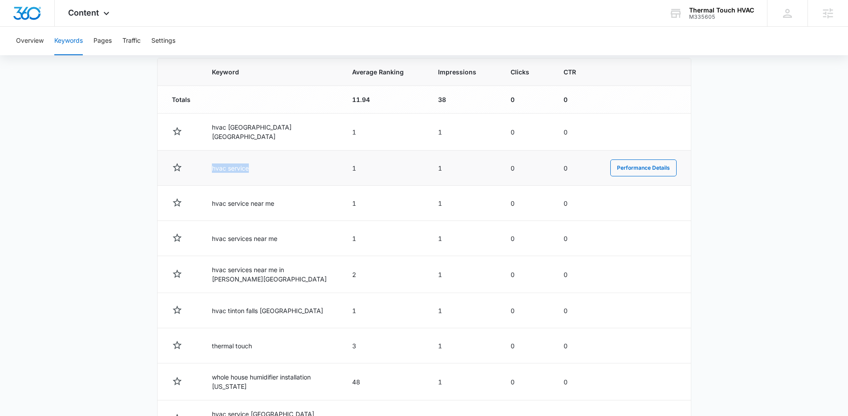
drag, startPoint x: 205, startPoint y: 165, endPoint x: 275, endPoint y: 163, distance: 70.4
click at [275, 163] on td "hvac service" at bounding box center [271, 167] width 140 height 35
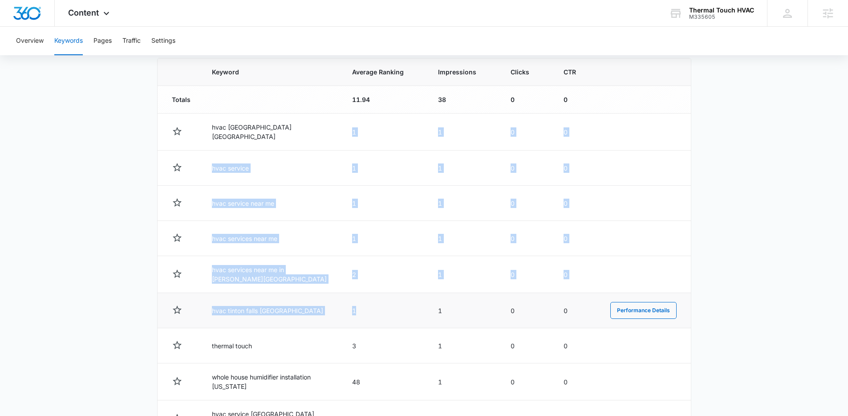
drag, startPoint x: 354, startPoint y: 127, endPoint x: 381, endPoint y: 322, distance: 196.9
click at [381, 322] on tbody "Totals 11.94 38 0 0 hvac monmouth county nj 1 1 0 0 Performance Details hvac se…" at bounding box center [424, 280] width 533 height 388
click at [381, 322] on td "1" at bounding box center [384, 310] width 86 height 35
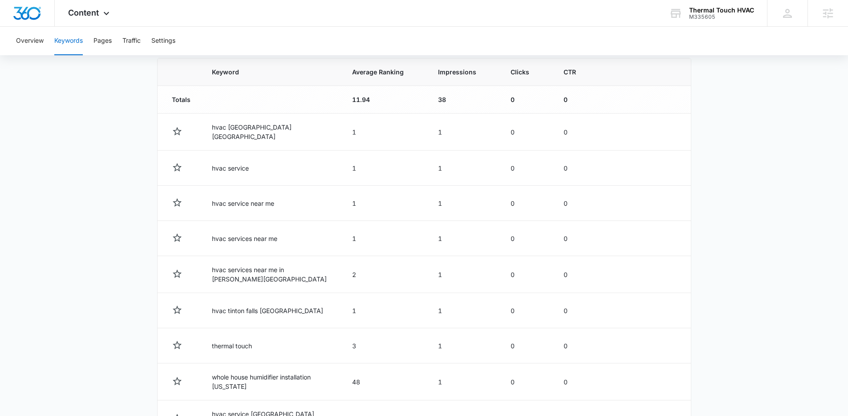
click at [762, 155] on main "Keywords Keywords are words used for search engine optimization (SEO). This rep…" at bounding box center [424, 149] width 848 height 748
drag, startPoint x: 203, startPoint y: 165, endPoint x: 244, endPoint y: 170, distance: 41.7
click at [244, 170] on td "hvac service" at bounding box center [271, 167] width 140 height 35
click at [211, 199] on td "hvac service near me" at bounding box center [271, 203] width 140 height 35
drag, startPoint x: 211, startPoint y: 199, endPoint x: 288, endPoint y: 211, distance: 78.4
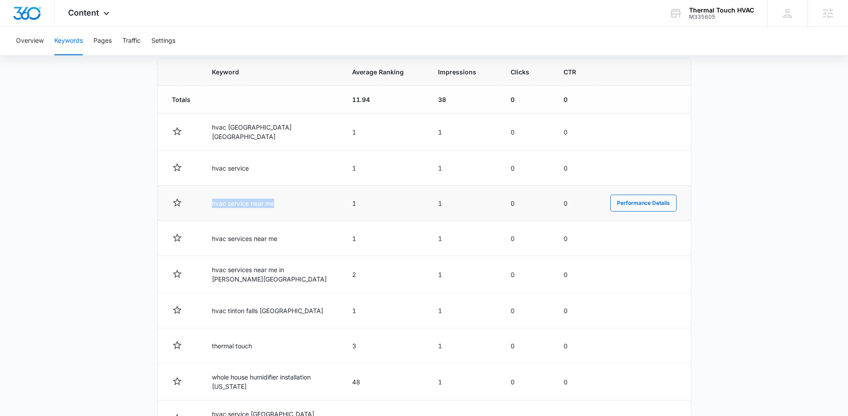
click at [288, 211] on td "hvac service near me" at bounding box center [271, 203] width 140 height 35
drag, startPoint x: 348, startPoint y: 198, endPoint x: 380, endPoint y: 204, distance: 32.2
click at [380, 204] on td "1" at bounding box center [384, 203] width 86 height 35
drag, startPoint x: 370, startPoint y: 203, endPoint x: 376, endPoint y: 203, distance: 5.8
click at [370, 204] on td "1" at bounding box center [384, 203] width 86 height 35
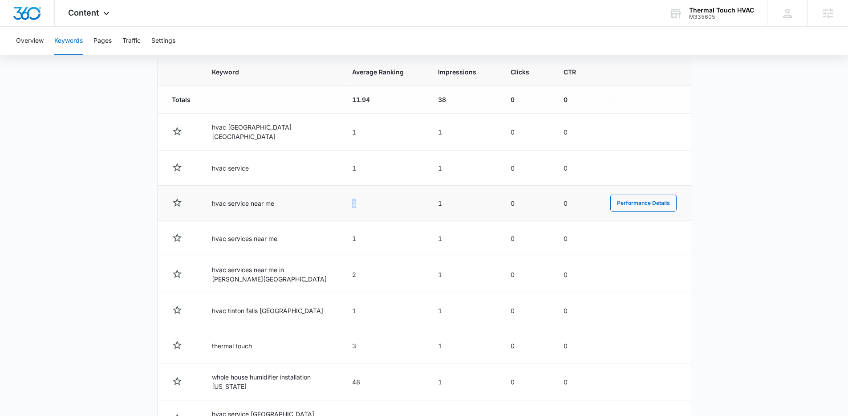
drag, startPoint x: 359, startPoint y: 201, endPoint x: 332, endPoint y: 200, distance: 26.7
click at [332, 200] on tr "hvac service near me 1 1 0 0 Performance Details" at bounding box center [424, 203] width 533 height 35
click at [336, 204] on td "hvac service near me" at bounding box center [271, 203] width 140 height 35
drag, startPoint x: 209, startPoint y: 200, endPoint x: 299, endPoint y: 210, distance: 90.9
click at [302, 212] on td "hvac service near me" at bounding box center [271, 203] width 140 height 35
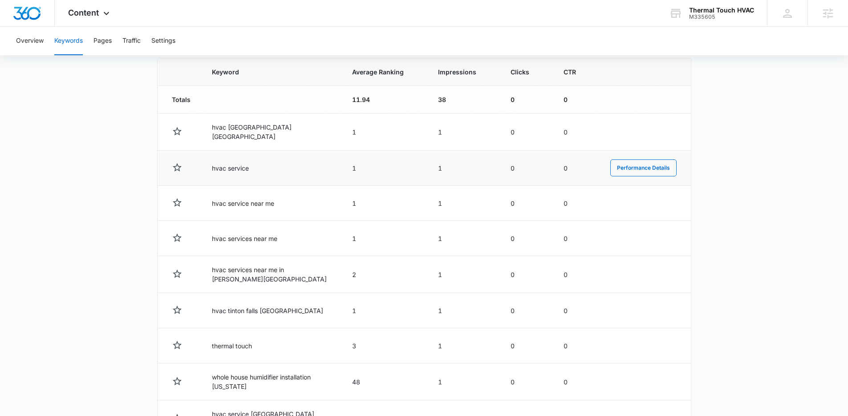
drag, startPoint x: 299, startPoint y: 210, endPoint x: 563, endPoint y: 155, distance: 269.5
click at [308, 209] on td "hvac service near me" at bounding box center [271, 203] width 140 height 35
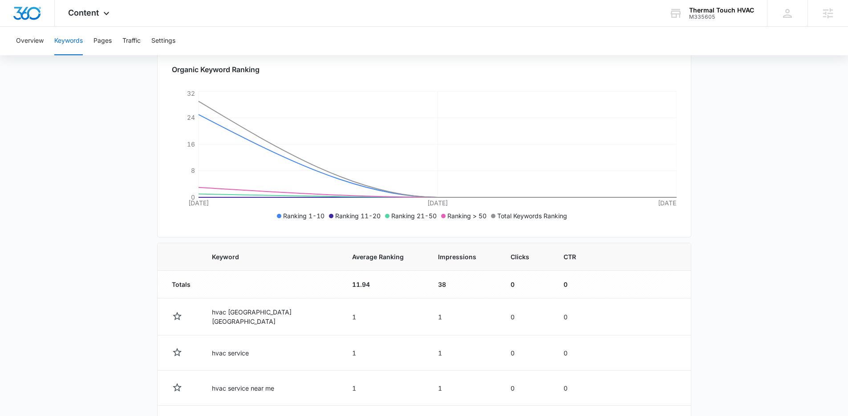
scroll to position [0, 0]
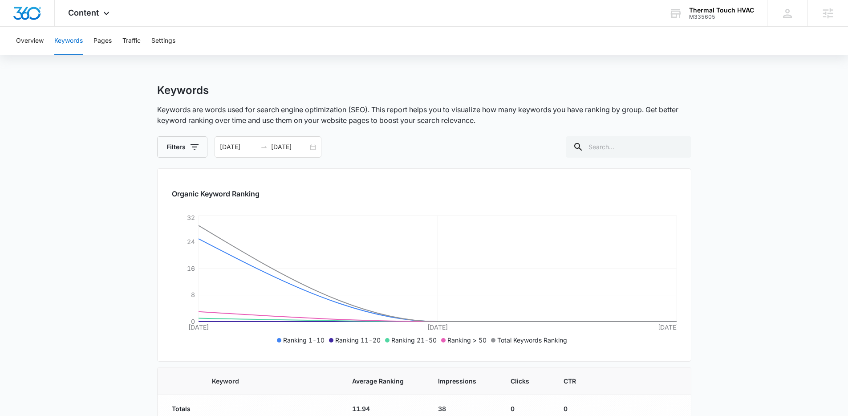
click at [105, 15] on icon at bounding box center [106, 15] width 5 height 3
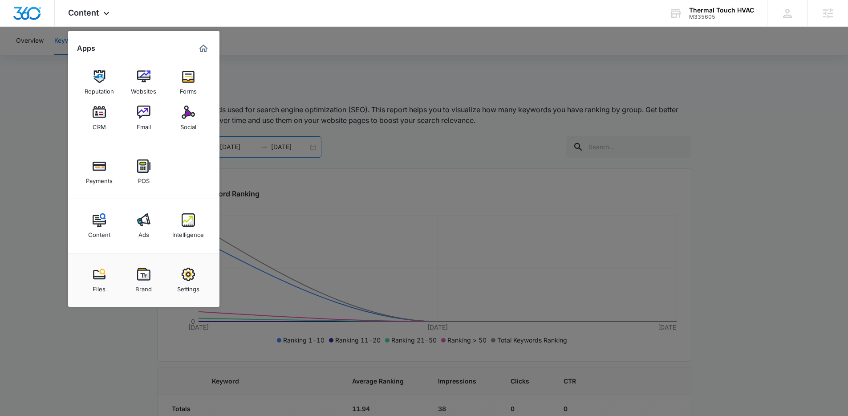
drag, startPoint x: 315, startPoint y: 95, endPoint x: 289, endPoint y: 150, distance: 60.3
click at [313, 95] on div at bounding box center [424, 208] width 848 height 416
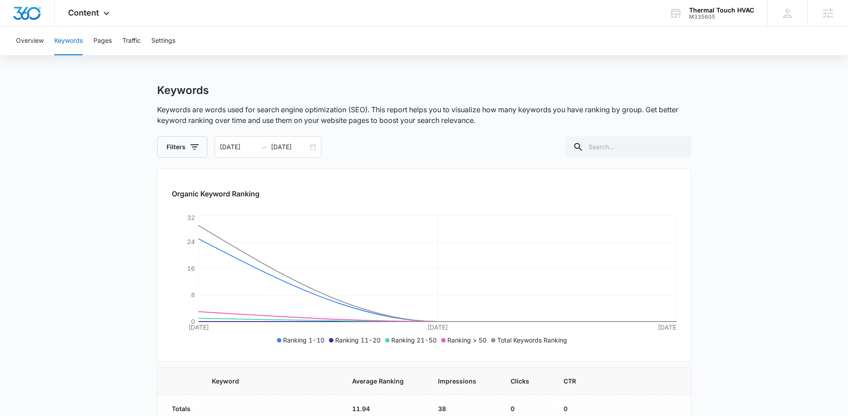
click at [311, 147] on div "08/31/2025 09/02/2025" at bounding box center [268, 146] width 107 height 21
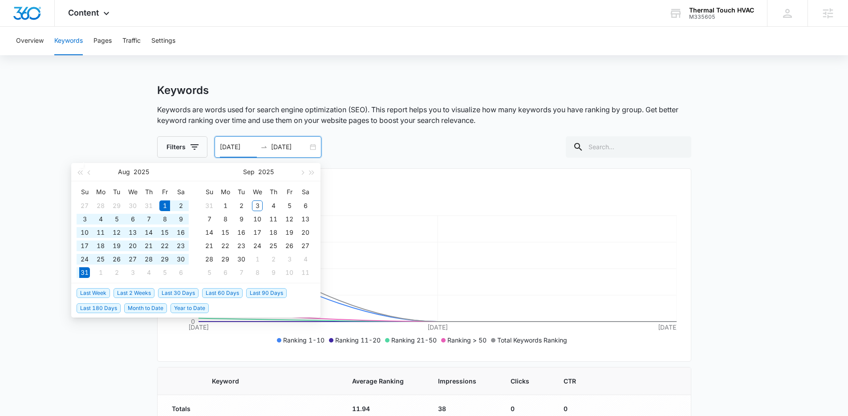
click at [176, 292] on span "Last 30 Days" at bounding box center [178, 293] width 41 height 10
type input "08/01/2025"
type input "08/31/2025"
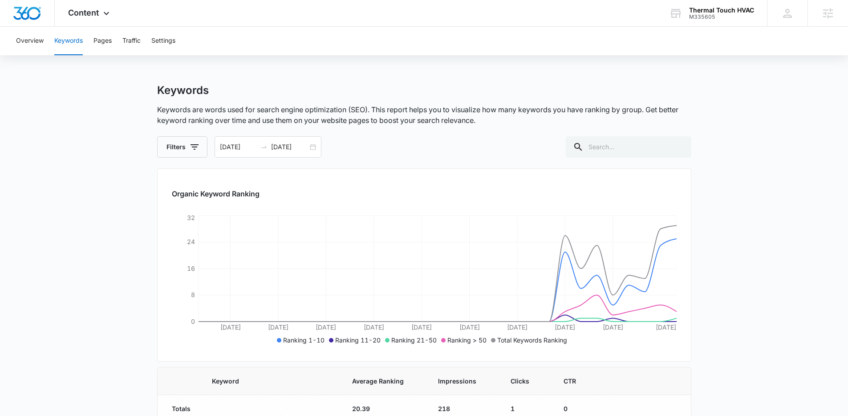
drag, startPoint x: 758, startPoint y: 239, endPoint x: 765, endPoint y: 238, distance: 7.7
click at [252, 106] on p "Keywords are words used for search engine optimization (SEO). This report helps…" at bounding box center [424, 114] width 534 height 21
click at [134, 54] on button "Traffic" at bounding box center [131, 41] width 18 height 28
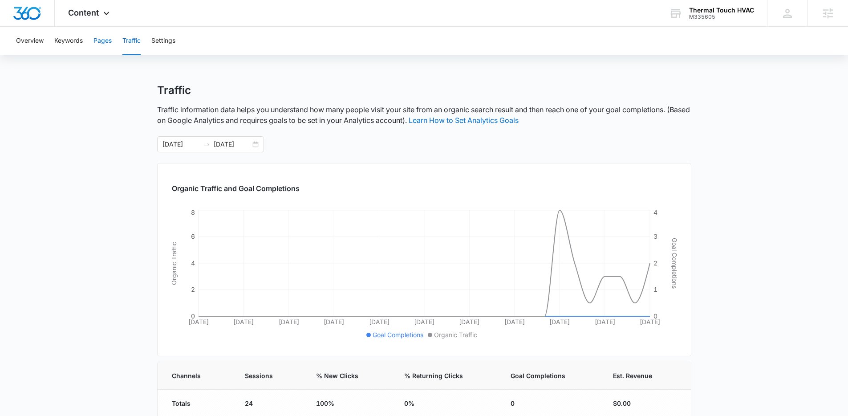
click at [100, 36] on button "Pages" at bounding box center [102, 41] width 18 height 28
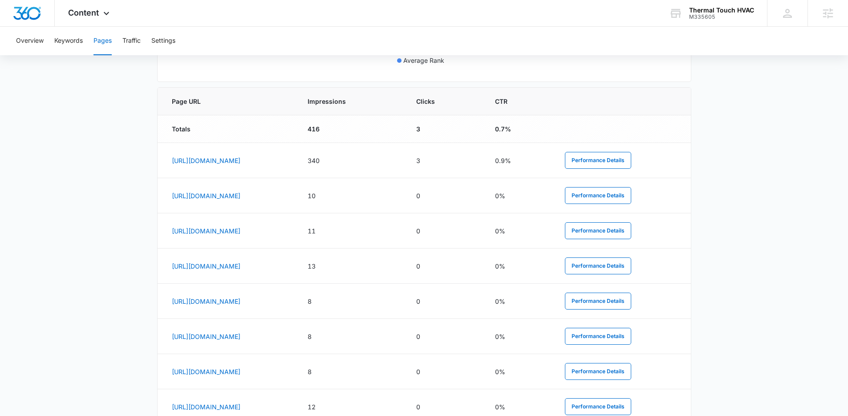
scroll to position [361, 0]
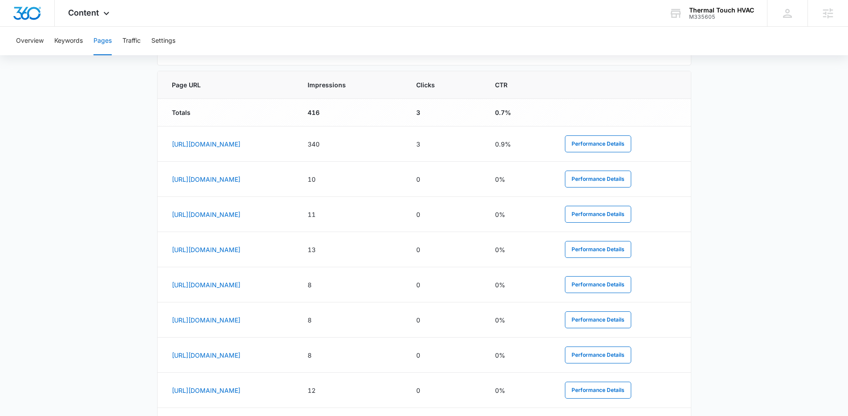
click at [107, 169] on main "Pages The Pages report shows data relative to your indexed website page URL's w…" at bounding box center [424, 125] width 848 height 804
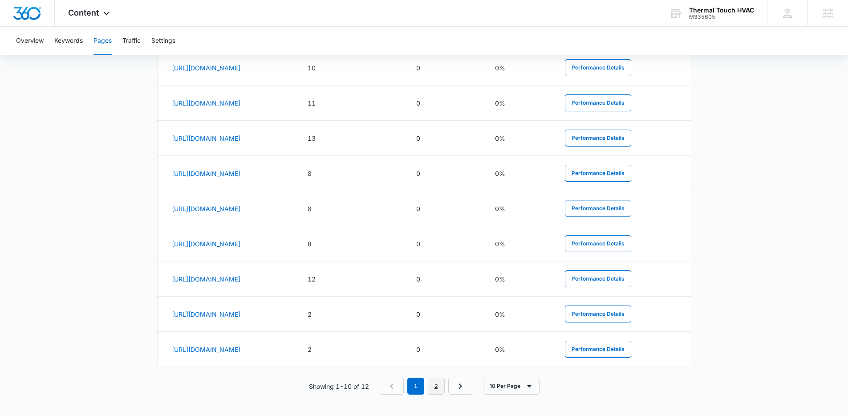
click at [442, 382] on link "2" at bounding box center [436, 385] width 17 height 17
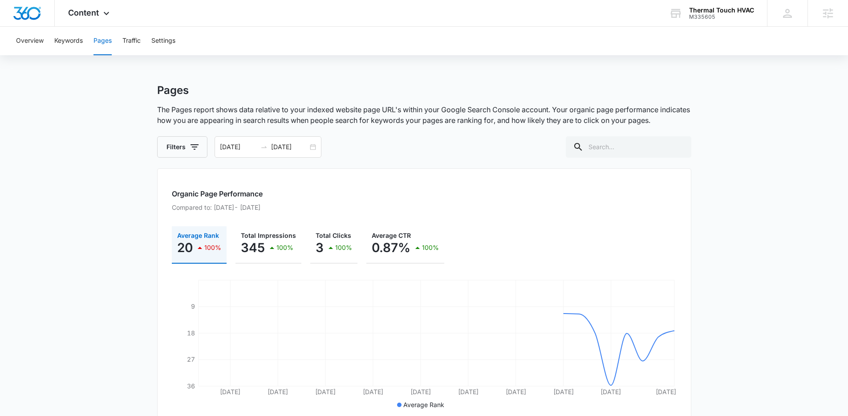
scroll to position [190, 0]
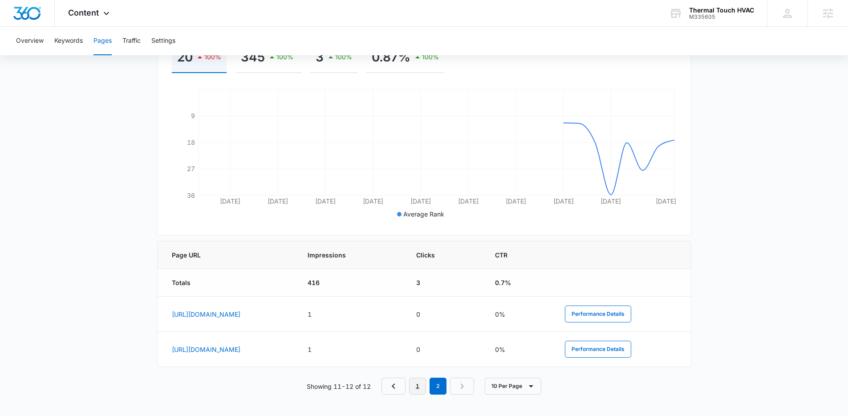
click at [417, 388] on link "1" at bounding box center [417, 385] width 17 height 17
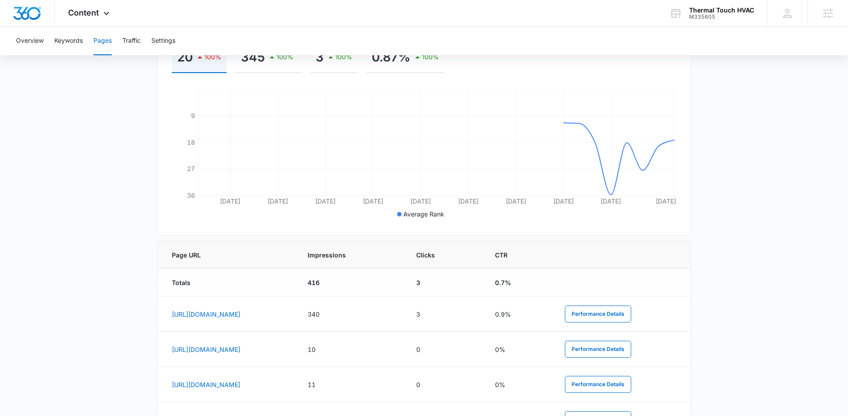
click at [70, 145] on main "Pages The Pages report shows data relative to your indexed website page URL's w…" at bounding box center [424, 295] width 848 height 804
click at [71, 145] on main "Pages The Pages report shows data relative to your indexed website page URL's w…" at bounding box center [424, 295] width 848 height 804
click at [70, 144] on main "Pages The Pages report shows data relative to your indexed website page URL's w…" at bounding box center [424, 295] width 848 height 804
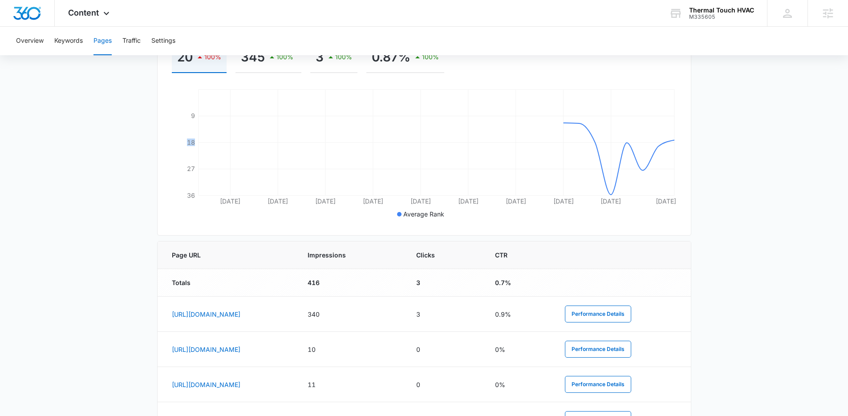
click at [70, 144] on main "Pages The Pages report shows data relative to your indexed website page URL's w…" at bounding box center [424, 295] width 848 height 804
drag, startPoint x: 95, startPoint y: 120, endPoint x: 673, endPoint y: 215, distance: 585.1
click at [673, 215] on main "Pages The Pages report shows data relative to your indexed website page URL's w…" at bounding box center [424, 295] width 848 height 804
click at [673, 215] on ul "Average Rank" at bounding box center [423, 214] width 502 height 10
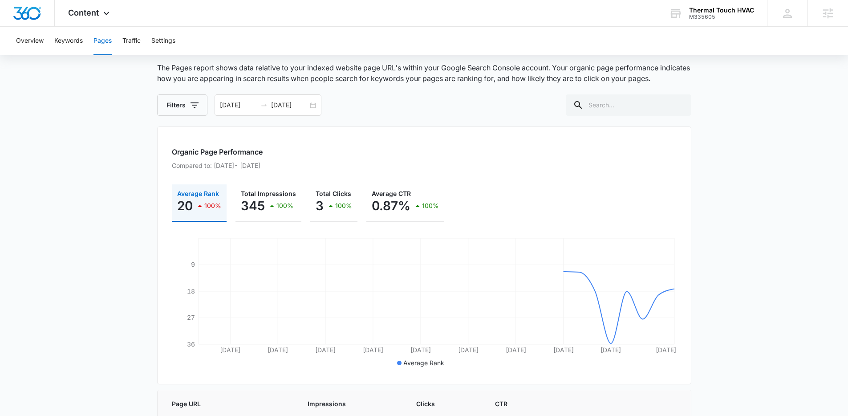
scroll to position [0, 0]
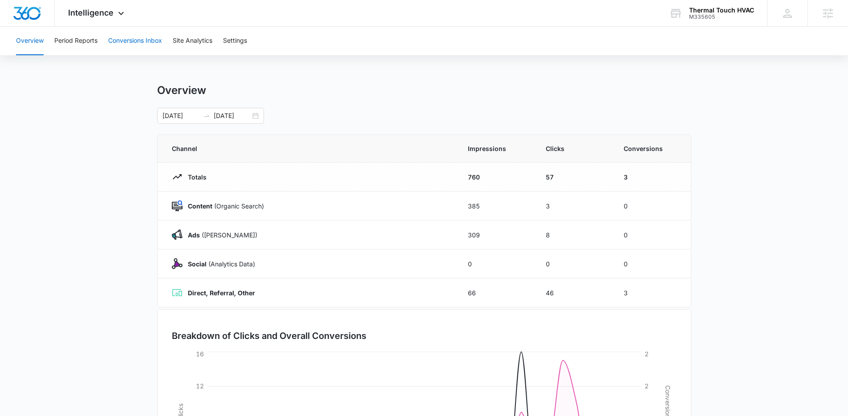
click at [132, 45] on button "Conversions Inbox" at bounding box center [135, 41] width 54 height 28
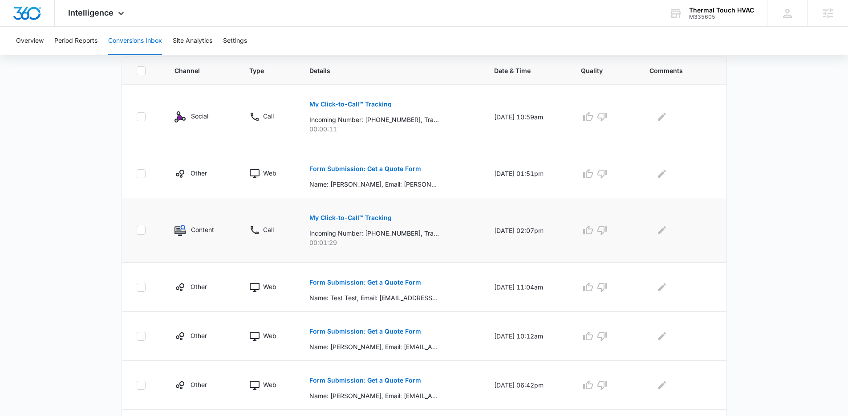
scroll to position [186, 0]
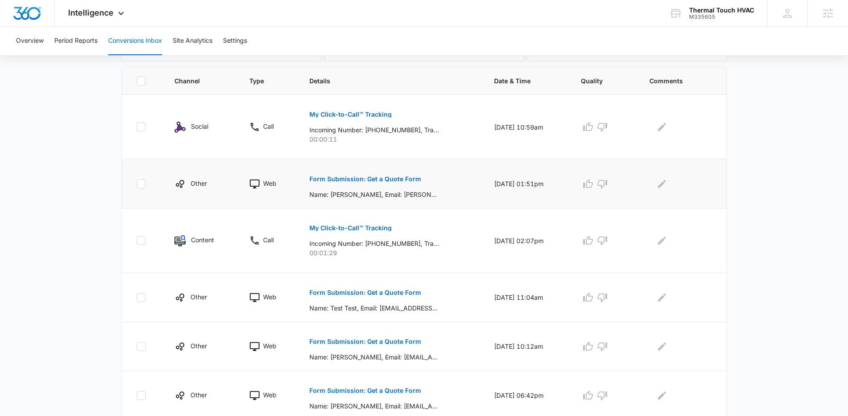
click at [346, 180] on p "Form Submission: Get a Quote Form" at bounding box center [365, 179] width 112 height 6
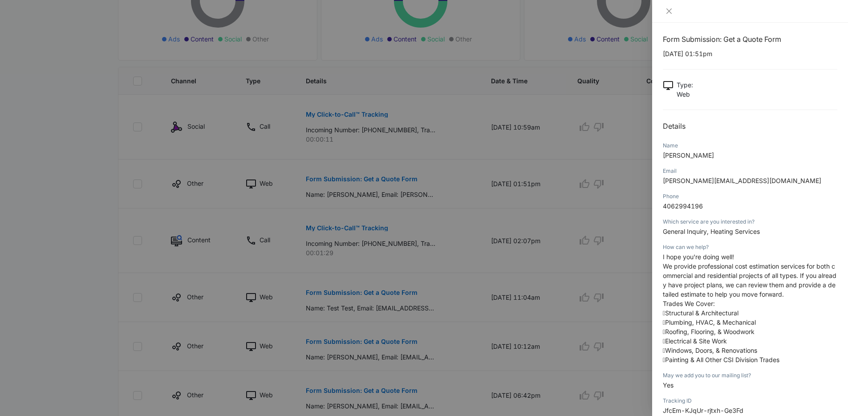
scroll to position [12, 0]
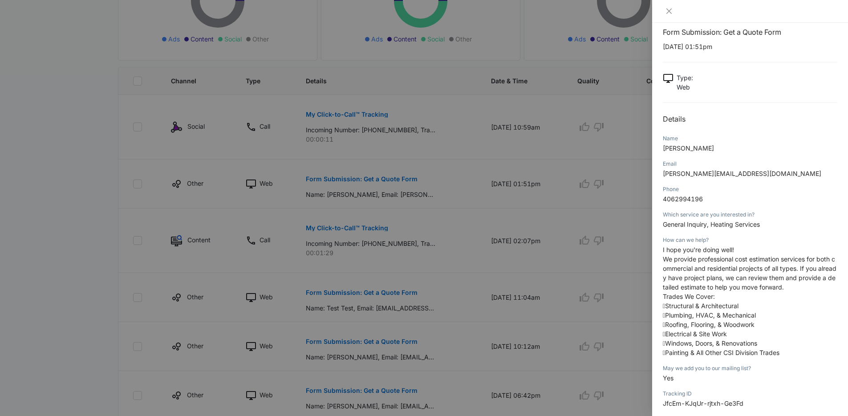
click at [540, 215] on div at bounding box center [424, 208] width 848 height 416
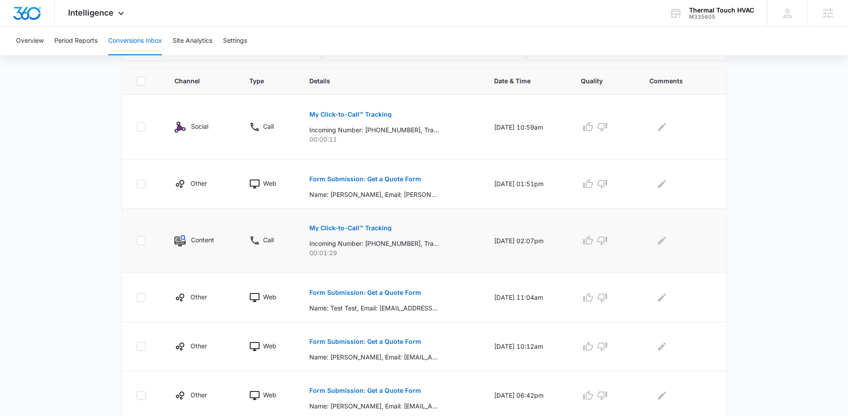
click at [370, 223] on button "My Click-to-Call™ Tracking" at bounding box center [350, 227] width 82 height 21
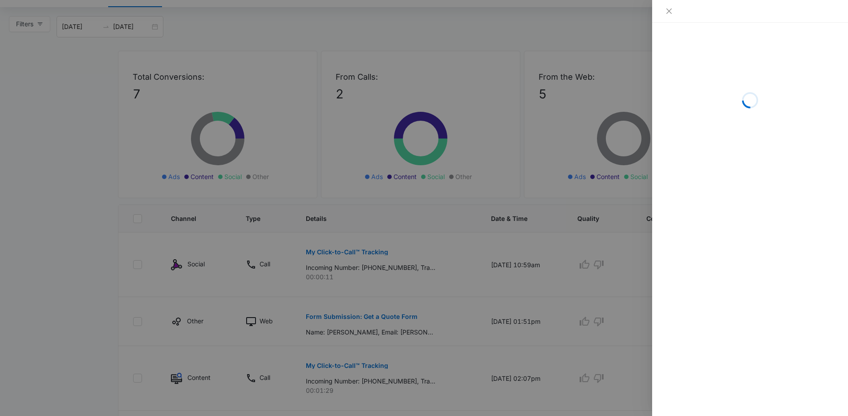
scroll to position [0, 0]
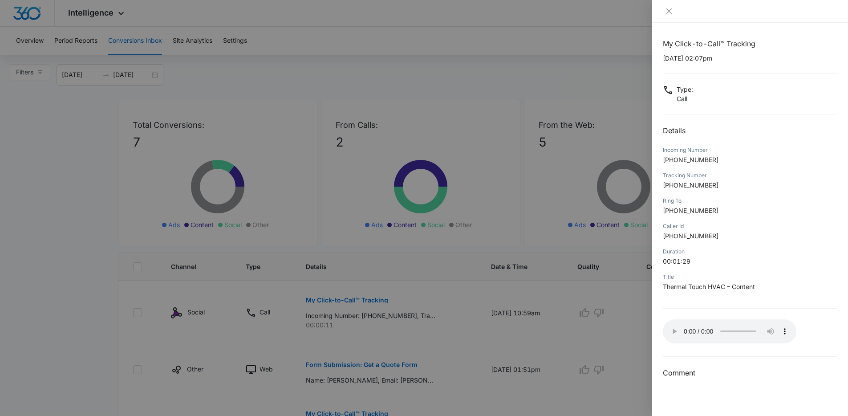
click at [583, 64] on div at bounding box center [424, 208] width 848 height 416
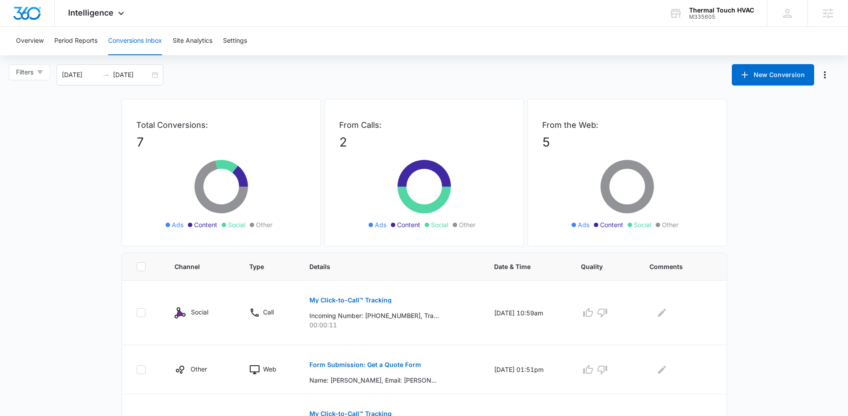
click at [355, 66] on div "Filters [DATE] [DATE] New Conversion" at bounding box center [424, 74] width 848 height 21
click at [291, 59] on div "Overview Period Reports Conversions Inbox Site Analytics Settings Filters [DATE…" at bounding box center [424, 351] width 848 height 648
click at [272, 77] on div "Filters [DATE] [DATE] New Conversion" at bounding box center [424, 74] width 848 height 21
click at [585, 24] on div "Intelligence Apps Reputation Websites Forms CRM Email Social Payments POS Conte…" at bounding box center [424, 13] width 848 height 27
click at [581, 16] on div "Intelligence Apps Reputation Websites Forms CRM Email Social Payments POS Conte…" at bounding box center [424, 13] width 848 height 27
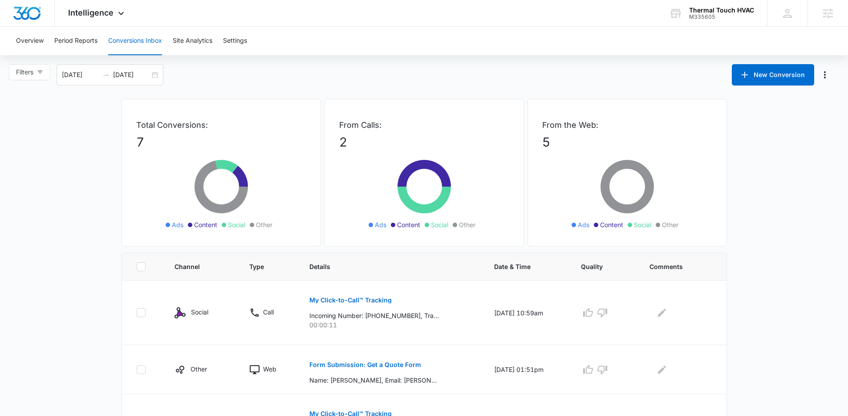
drag, startPoint x: 579, startPoint y: 14, endPoint x: 805, endPoint y: 57, distance: 230.0
click at [579, 14] on div "Intelligence Apps Reputation Websites Forms CRM Email Social Payments POS Conte…" at bounding box center [424, 13] width 848 height 27
click at [357, 43] on div "Overview Period Reports Conversions Inbox Site Analytics Settings" at bounding box center [424, 41] width 827 height 28
click at [355, 60] on div "Overview Period Reports Conversions Inbox Site Analytics Settings Filters [DATE…" at bounding box center [424, 351] width 848 height 648
drag, startPoint x: 217, startPoint y: 76, endPoint x: 0, endPoint y: 5, distance: 228.0
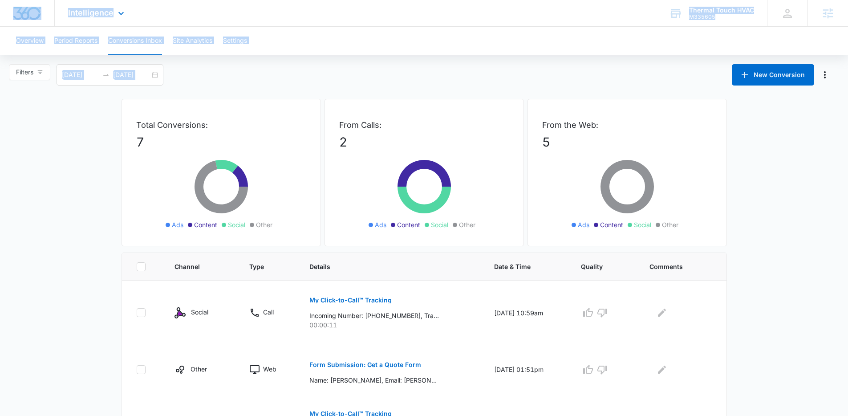
click at [0, 5] on div "Intelligence Apps Reputation Websites Forms CRM Email Social Payments POS Conte…" at bounding box center [424, 337] width 848 height 674
click at [32, 107] on main "Filters [DATE] [DATE] New Conversion Total Conversions: 7 Ads Content Social Ot…" at bounding box center [424, 369] width 848 height 610
drag, startPoint x: 190, startPoint y: 81, endPoint x: 1, endPoint y: 42, distance: 192.3
click at [1, 42] on div "Overview Period Reports Conversions Inbox Site Analytics Settings Filters [DATE…" at bounding box center [424, 351] width 848 height 648
click at [1, 42] on div "Overview Period Reports Conversions Inbox Site Analytics Settings" at bounding box center [424, 41] width 848 height 28
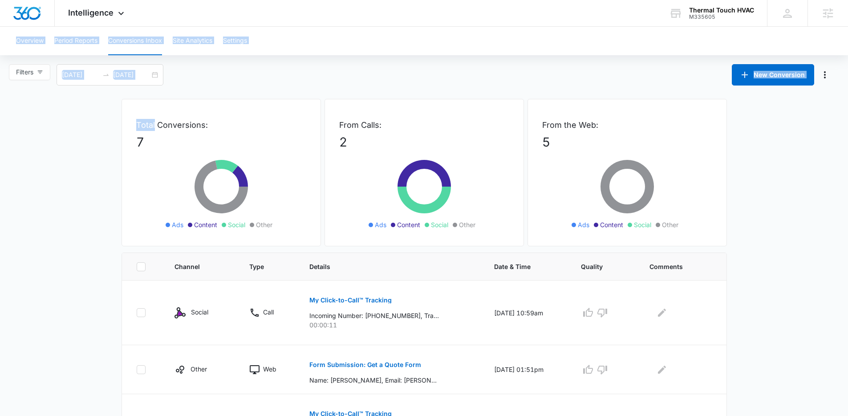
drag, startPoint x: 1, startPoint y: 42, endPoint x: 241, endPoint y: 105, distance: 248.1
click at [241, 105] on div "Overview Period Reports Conversions Inbox Site Analytics Settings Filters [DATE…" at bounding box center [424, 351] width 848 height 648
click at [236, 70] on div "Filters [DATE] [DATE] New Conversion" at bounding box center [424, 74] width 848 height 21
click at [234, 68] on div "Filters [DATE] [DATE] New Conversion" at bounding box center [424, 74] width 848 height 21
click at [399, 74] on div "Filters [DATE] [DATE] New Conversion" at bounding box center [424, 74] width 848 height 21
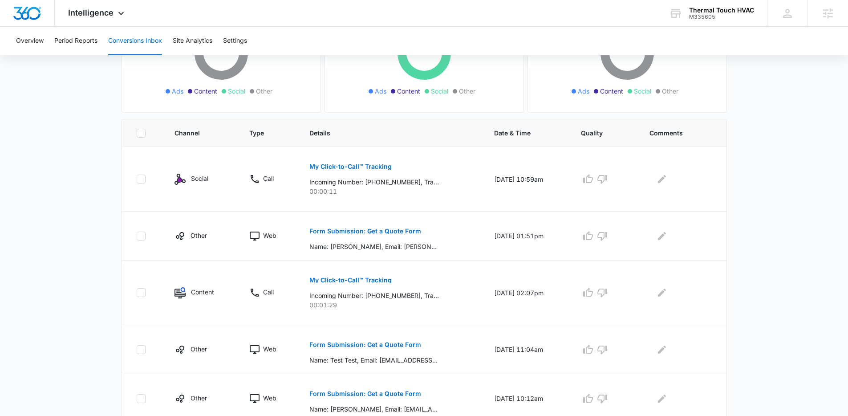
scroll to position [96, 0]
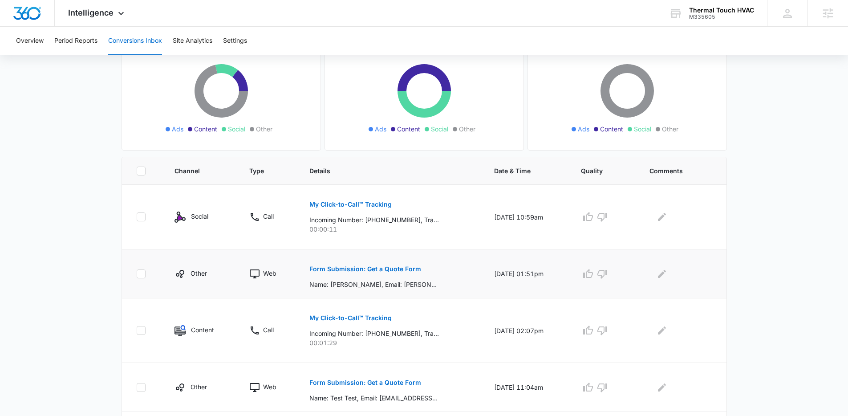
click at [355, 267] on p "Form Submission: Get a Quote Form" at bounding box center [365, 269] width 112 height 6
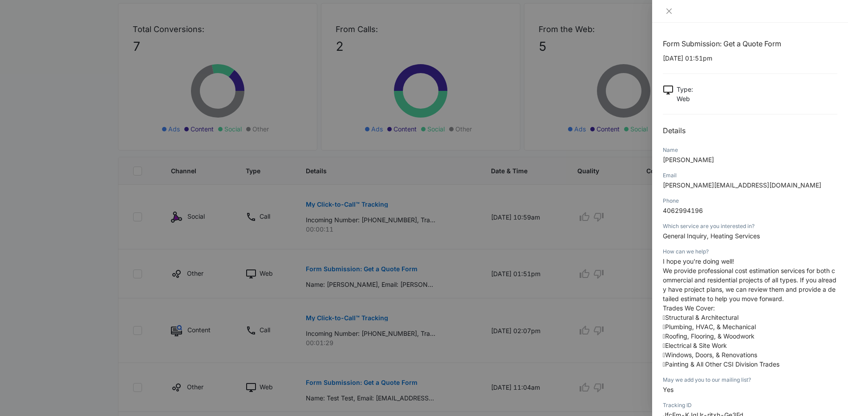
scroll to position [2, 0]
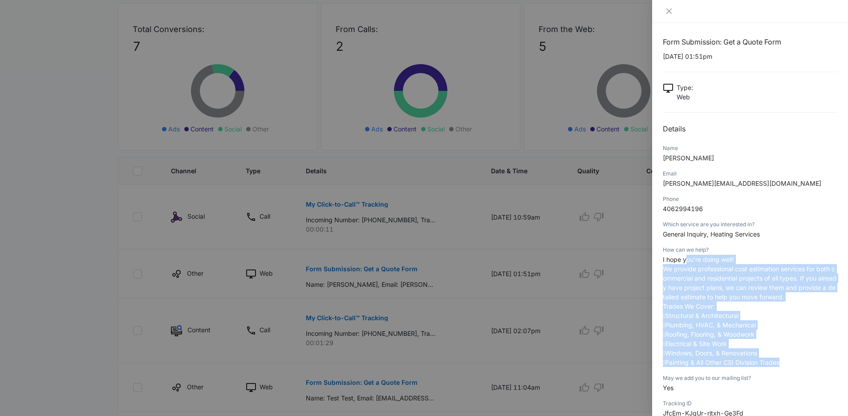
drag, startPoint x: 686, startPoint y: 255, endPoint x: 787, endPoint y: 358, distance: 144.1
click at [787, 358] on p "I hope you're doing well! We provide professional cost estimation services for …" at bounding box center [750, 311] width 174 height 112
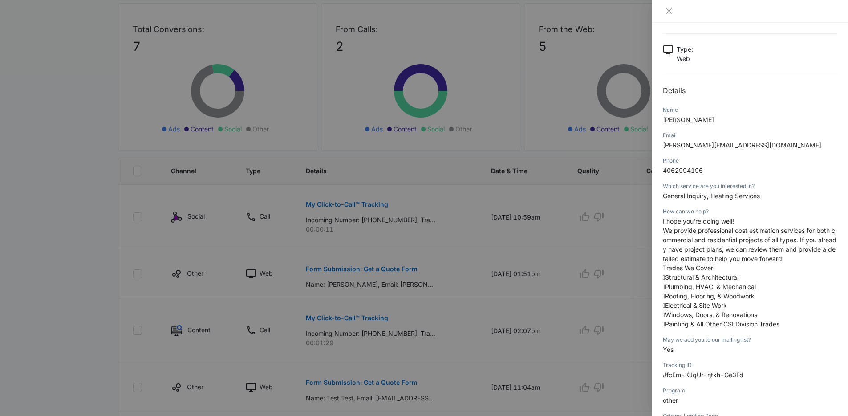
scroll to position [80, 0]
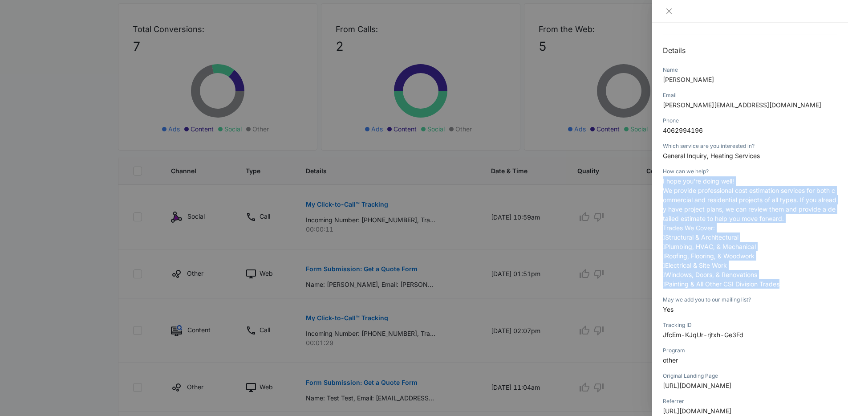
drag, startPoint x: 672, startPoint y: 192, endPoint x: 769, endPoint y: 292, distance: 138.8
click at [769, 292] on div "Form Submission: Get a Quote Form [DATE] 01:51pm Type : Web Details Name [PERSO…" at bounding box center [750, 219] width 196 height 393
click at [769, 291] on div "How can we help? I hope you're doing well! We provide professional cost estimat…" at bounding box center [750, 230] width 174 height 128
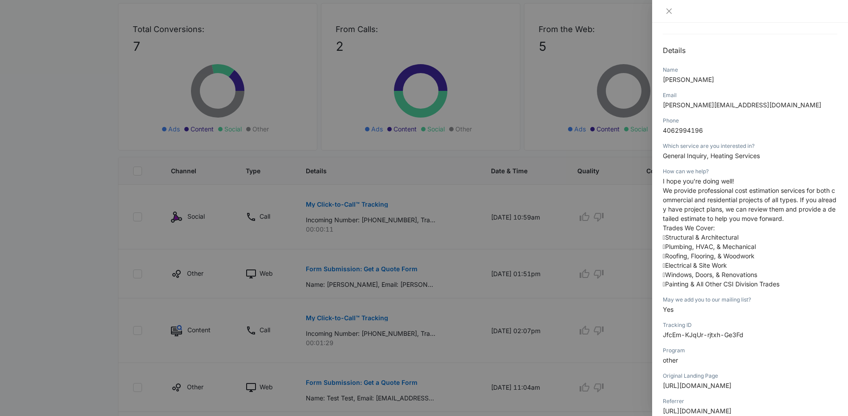
click at [414, 237] on div at bounding box center [424, 208] width 848 height 416
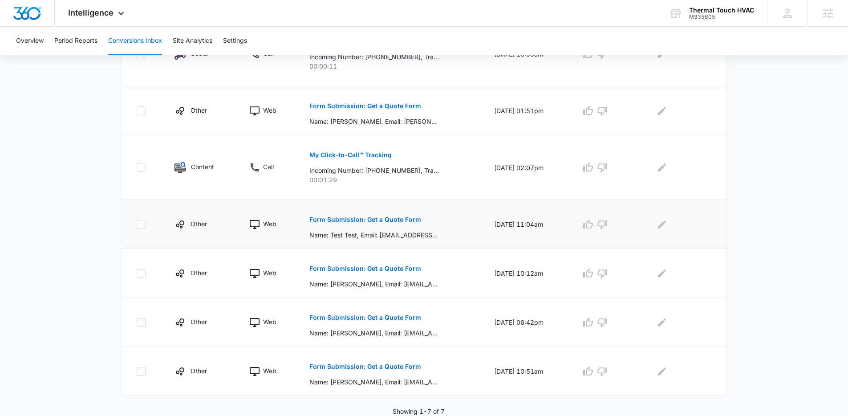
scroll to position [244, 0]
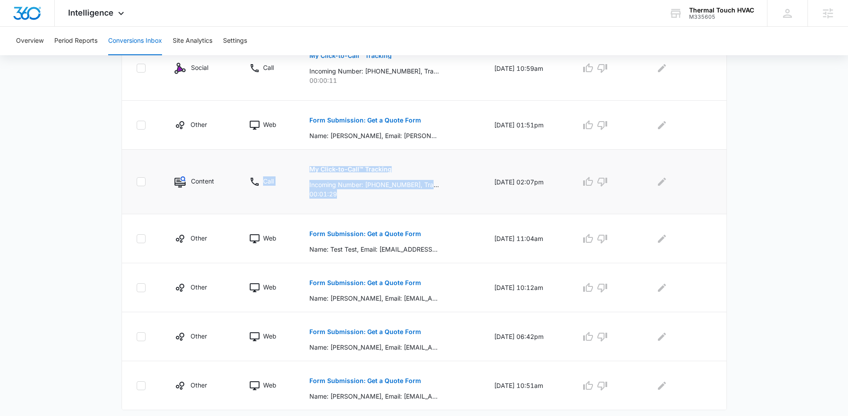
drag, startPoint x: 401, startPoint y: 194, endPoint x: 251, endPoint y: 160, distance: 154.0
click at [251, 160] on tr "Content Call My Click-to-Call™ Tracking Incoming Number: [PHONE_NUMBER], Tracki…" at bounding box center [424, 182] width 604 height 65
click at [251, 160] on td "Call" at bounding box center [269, 182] width 60 height 65
drag, startPoint x: 285, startPoint y: 162, endPoint x: 375, endPoint y: 205, distance: 99.7
click at [375, 205] on tr "Content Call My Click-to-Call™ Tracking Incoming Number: [PHONE_NUMBER], Tracki…" at bounding box center [424, 182] width 604 height 65
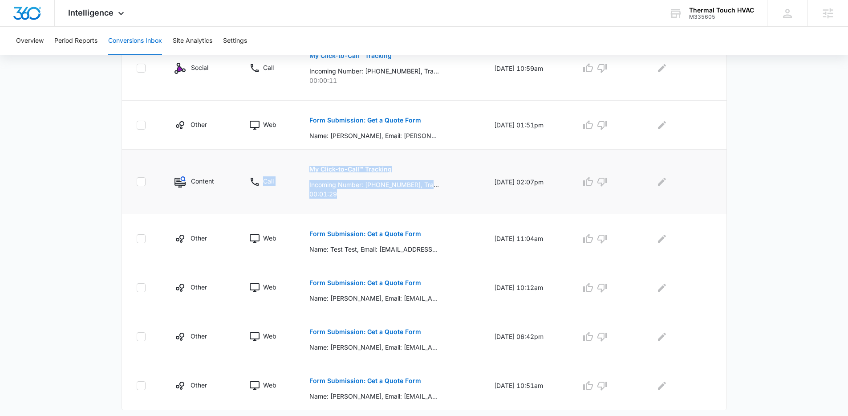
click at [375, 205] on td "My Click-to-Call™ Tracking Incoming Number: [PHONE_NUMBER], Tracking Number: [P…" at bounding box center [391, 182] width 185 height 65
drag, startPoint x: 337, startPoint y: 198, endPoint x: 267, endPoint y: 161, distance: 79.2
click at [267, 161] on tr "Content Call My Click-to-Call™ Tracking Incoming Number: [PHONE_NUMBER], Tracki…" at bounding box center [424, 182] width 604 height 65
click at [267, 161] on td "Call" at bounding box center [269, 182] width 60 height 65
drag, startPoint x: 268, startPoint y: 155, endPoint x: 357, endPoint y: 193, distance: 96.3
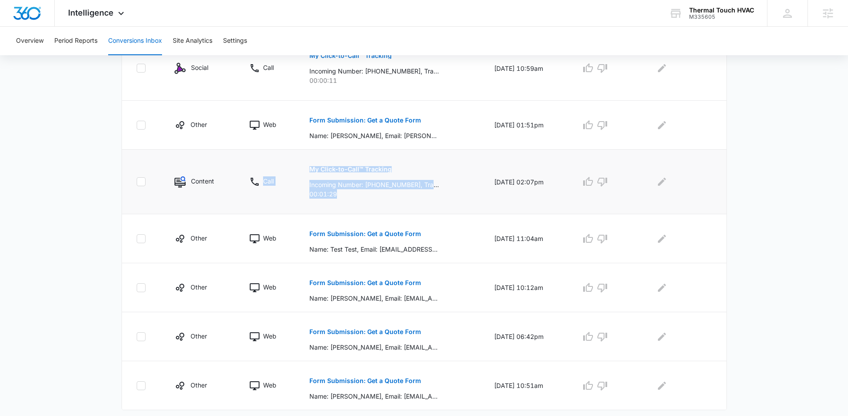
click at [357, 193] on tr "Content Call My Click-to-Call™ Tracking Incoming Number: [PHONE_NUMBER], Tracki…" at bounding box center [424, 182] width 604 height 65
click at [357, 193] on p "00:01:29" at bounding box center [390, 193] width 163 height 9
drag, startPoint x: 351, startPoint y: 199, endPoint x: 259, endPoint y: 158, distance: 101.0
click at [259, 158] on tr "Content Call My Click-to-Call™ Tracking Incoming Number: [PHONE_NUMBER], Tracki…" at bounding box center [424, 182] width 604 height 65
click at [259, 158] on td "Call" at bounding box center [269, 182] width 60 height 65
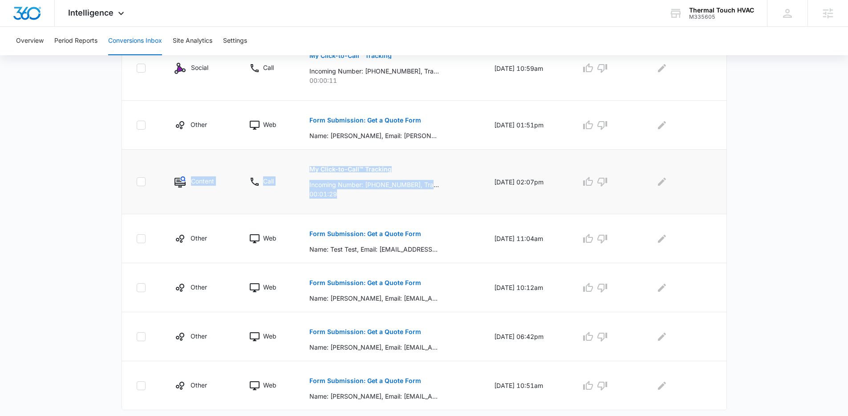
drag, startPoint x: 237, startPoint y: 162, endPoint x: 366, endPoint y: 196, distance: 134.1
click at [366, 196] on tr "Content Call My Click-to-Call™ Tracking Incoming Number: [PHONE_NUMBER], Tracki…" at bounding box center [424, 182] width 604 height 65
click at [366, 196] on p "00:01:29" at bounding box center [390, 193] width 163 height 9
click at [311, 167] on p "My Click-to-Call™ Tracking" at bounding box center [350, 169] width 82 height 6
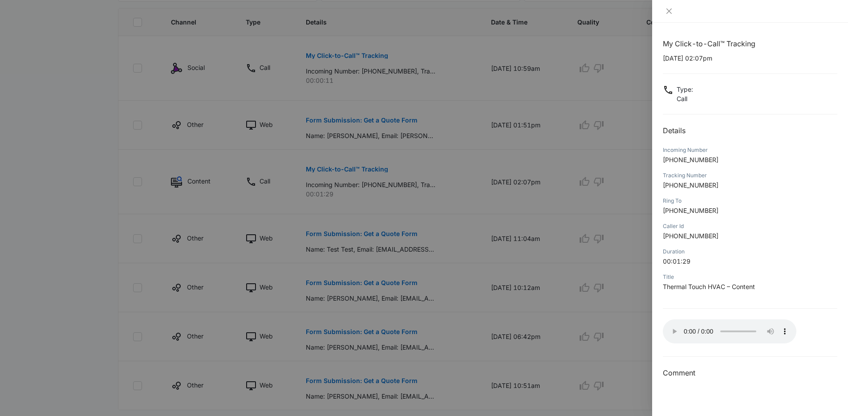
click at [640, 225] on div at bounding box center [424, 208] width 848 height 416
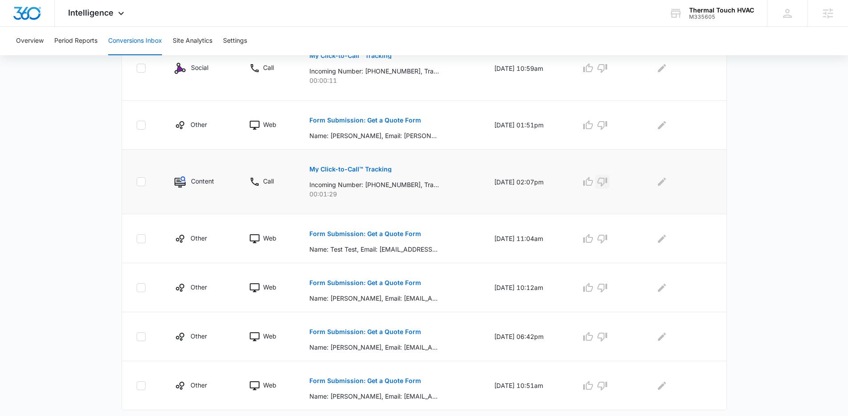
click at [609, 185] on button "button" at bounding box center [602, 181] width 14 height 14
click at [666, 180] on icon "Edit Comments" at bounding box center [662, 182] width 8 height 8
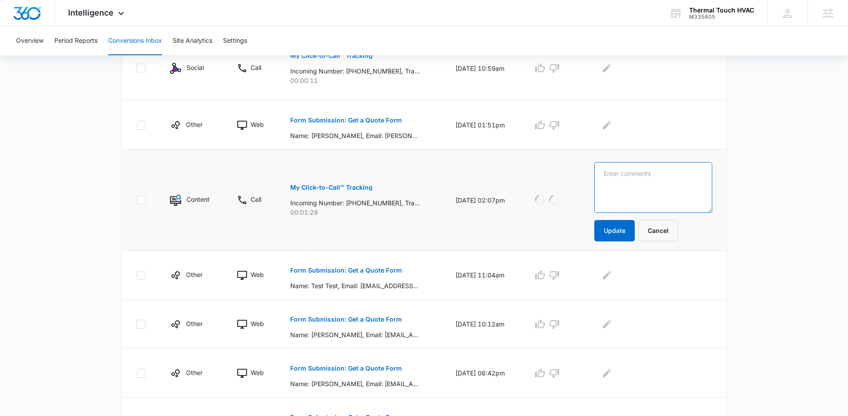
click at [633, 196] on textarea at bounding box center [653, 187] width 118 height 51
type textarea "Scammer"
click at [620, 233] on button "Update" at bounding box center [614, 230] width 41 height 21
click at [747, 212] on main "Filters [DATE] [DATE] New Conversion Total Conversions: 7 Ads Content Social Ot…" at bounding box center [424, 143] width 848 height 647
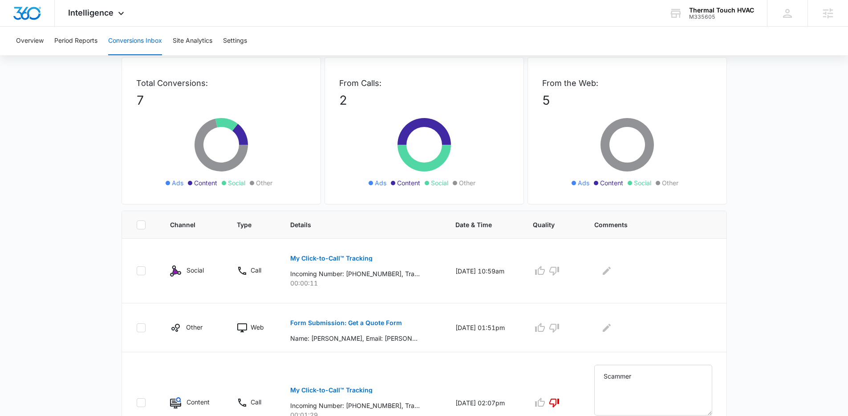
scroll to position [0, 0]
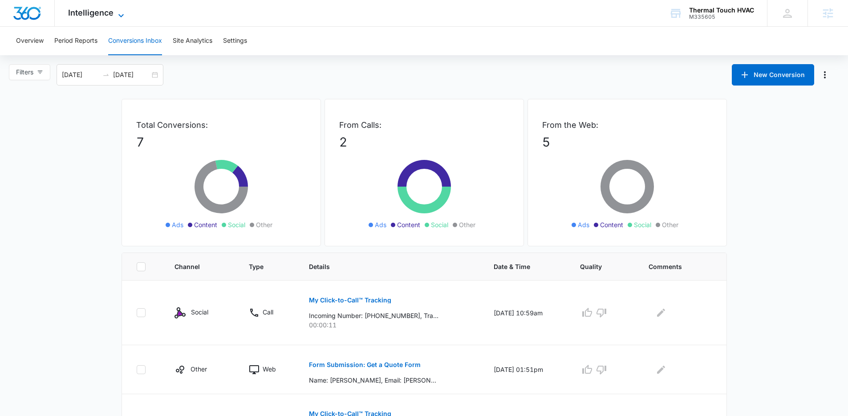
click at [101, 8] on span "Intelligence" at bounding box center [90, 12] width 45 height 9
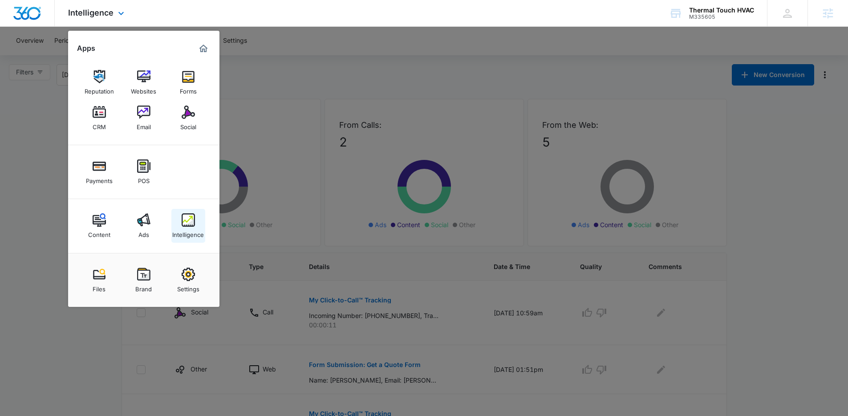
click at [185, 221] on img at bounding box center [188, 219] width 13 height 13
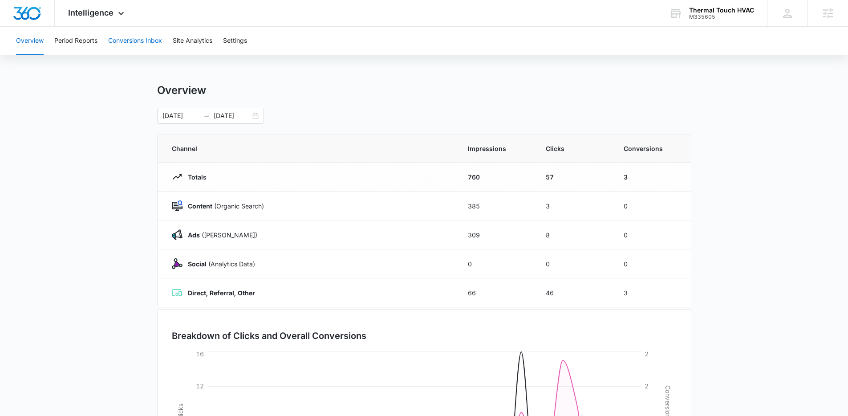
click at [131, 41] on button "Conversions Inbox" at bounding box center [135, 41] width 54 height 28
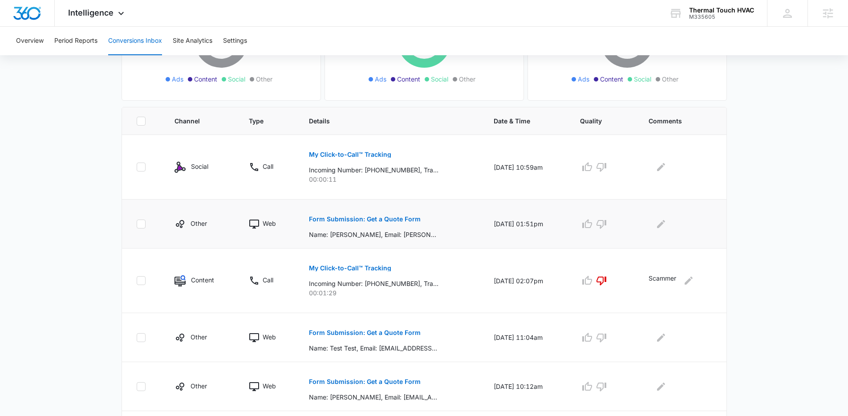
scroll to position [145, 0]
click at [305, 254] on td "My Click-to-Call™ Tracking Incoming Number: [PHONE_NUMBER], Tracking Number: [P…" at bounding box center [390, 281] width 185 height 65
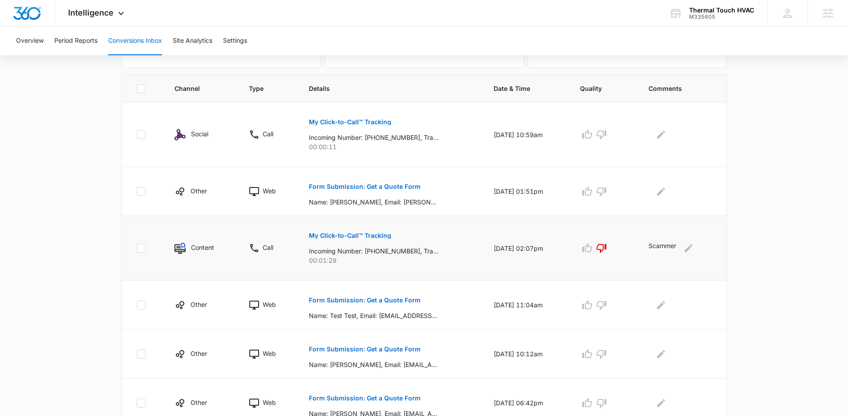
scroll to position [183, 0]
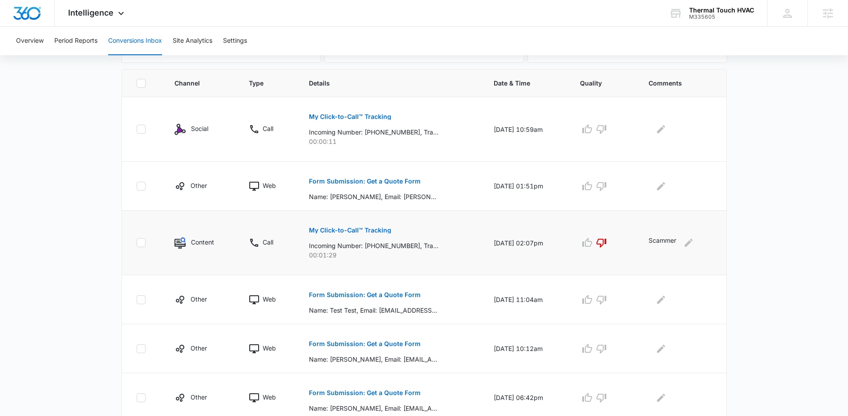
click at [360, 262] on td "My Click-to-Call™ Tracking Incoming Number: [PHONE_NUMBER], Tracking Number: [P…" at bounding box center [390, 243] width 185 height 65
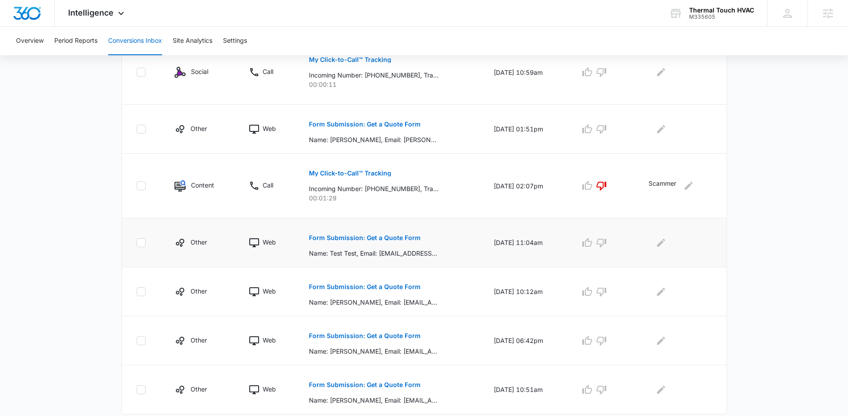
scroll to position [230, 0]
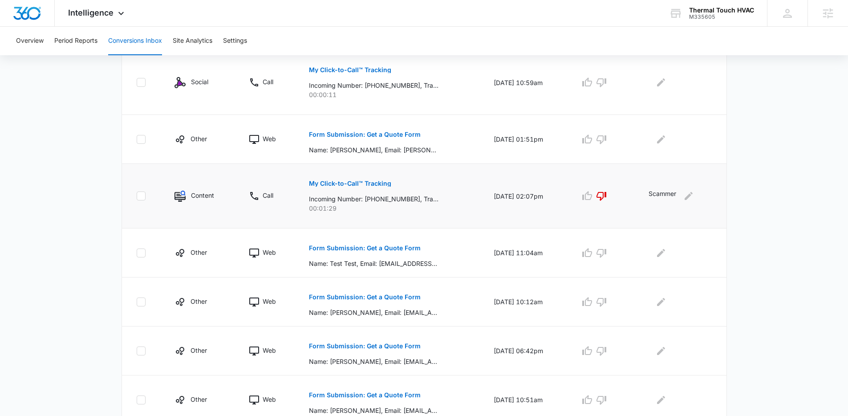
click at [350, 213] on td "My Click-to-Call™ Tracking Incoming Number: [PHONE_NUMBER], Tracking Number: [P…" at bounding box center [390, 196] width 185 height 65
click at [793, 163] on main "Filters [DATE] [DATE] New Conversion Total Conversions: 7 Ads Content Social Ot…" at bounding box center [424, 139] width 848 height 610
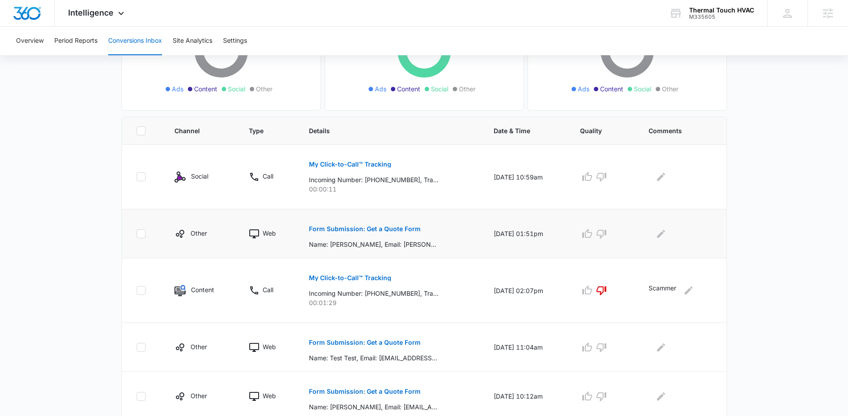
scroll to position [137, 0]
click at [460, 244] on div "Form Submission: Get a Quote Form Name: [PERSON_NAME], Email: [PERSON_NAME][EMA…" at bounding box center [390, 232] width 163 height 31
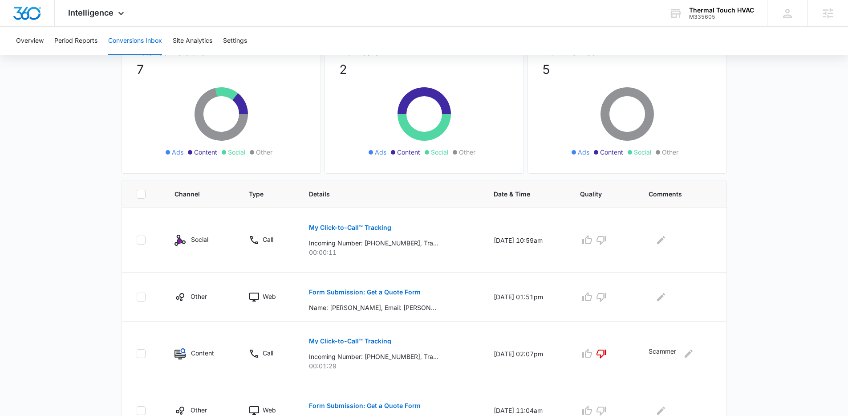
scroll to position [0, 0]
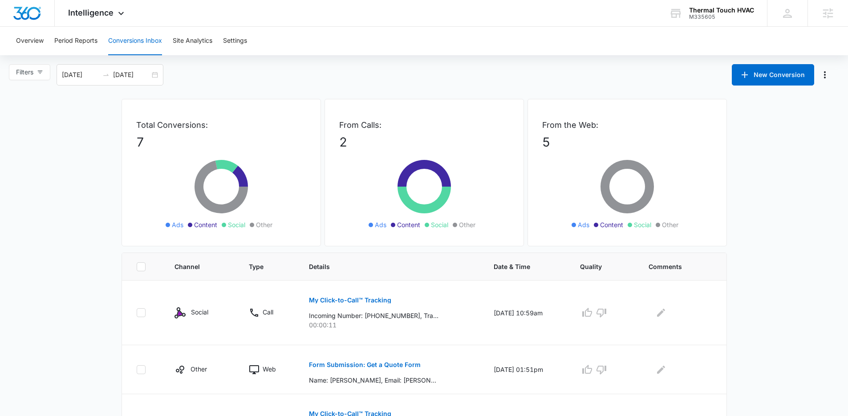
click at [400, 76] on div "Filters [DATE] [DATE] New Conversion" at bounding box center [424, 74] width 848 height 21
